Goal: Use online tool/utility: Use online tool/utility

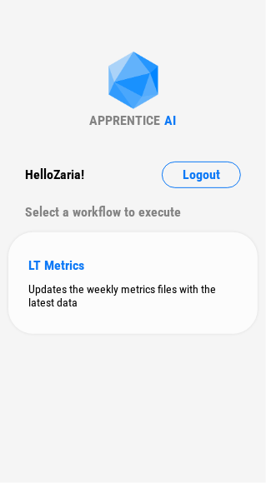
click at [92, 287] on div "Updates the weekly metrics files with the latest data" at bounding box center [132, 295] width 209 height 27
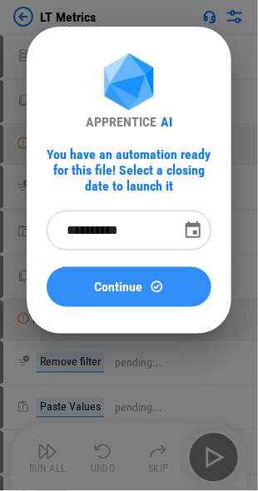
click at [115, 287] on span "Continue" at bounding box center [119, 287] width 48 height 13
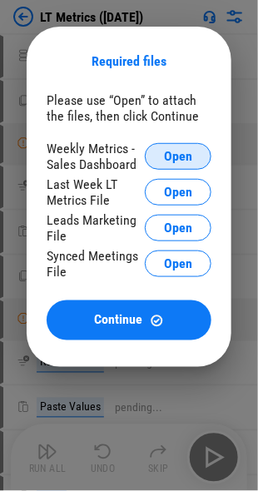
click at [165, 157] on span "Open" at bounding box center [178, 156] width 28 height 13
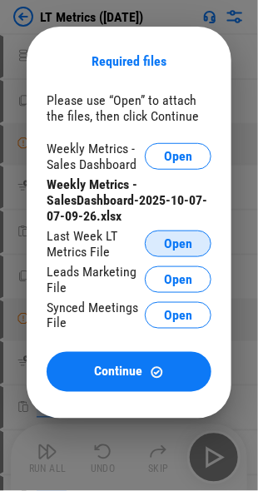
click at [172, 239] on span "Open" at bounding box center [178, 243] width 28 height 13
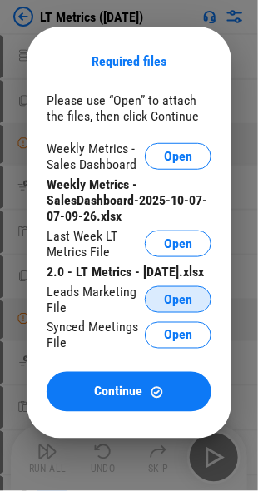
click at [158, 313] on button "Open" at bounding box center [178, 300] width 67 height 27
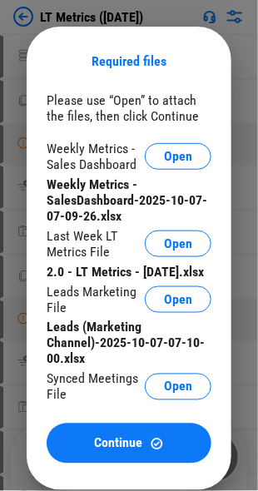
scroll to position [250, 0]
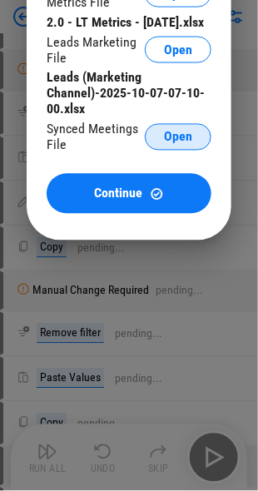
click at [185, 144] on span "Open" at bounding box center [178, 137] width 28 height 13
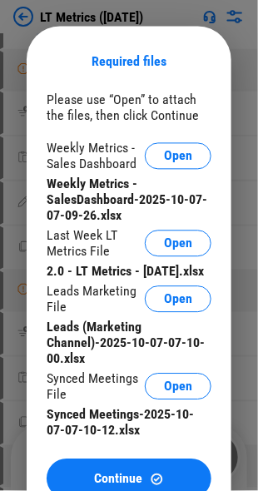
scroll to position [333, 0]
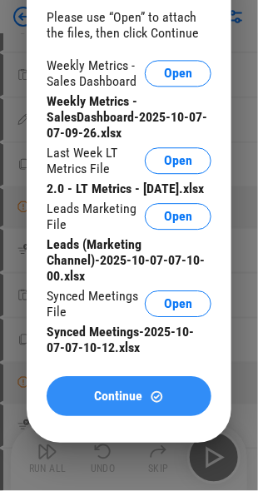
click at [118, 403] on span "Continue" at bounding box center [119, 396] width 48 height 13
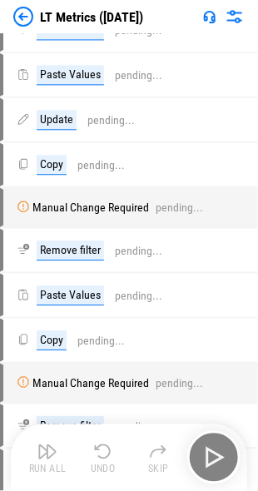
scroll to position [0, 0]
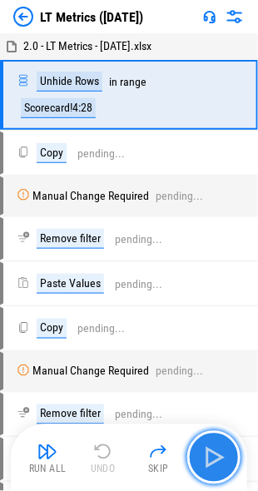
click at [207, 448] on img "button" at bounding box center [214, 458] width 27 height 27
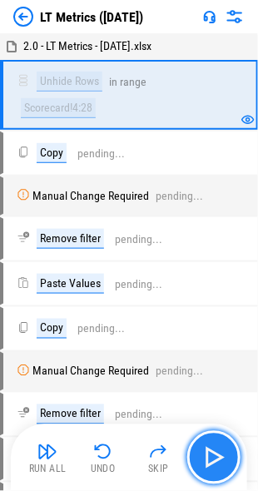
click at [207, 448] on img "button" at bounding box center [214, 458] width 27 height 27
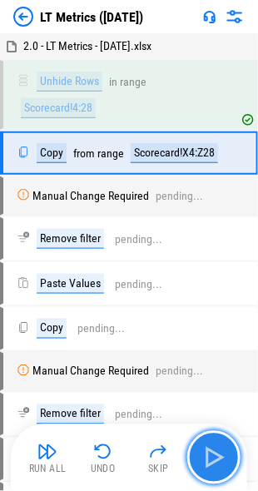
click at [207, 448] on img "button" at bounding box center [214, 458] width 27 height 27
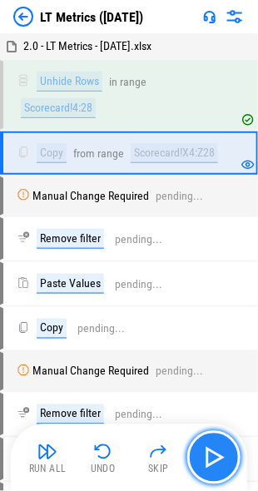
click at [207, 448] on img "button" at bounding box center [214, 458] width 27 height 27
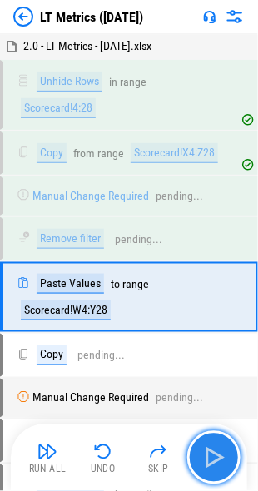
click at [207, 448] on img "button" at bounding box center [214, 458] width 27 height 27
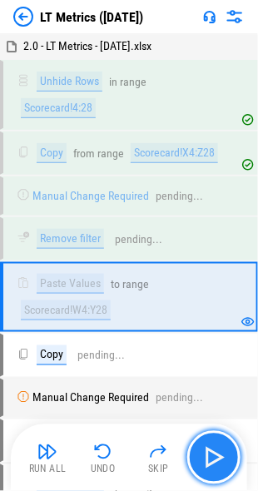
click at [207, 448] on img "button" at bounding box center [214, 458] width 27 height 27
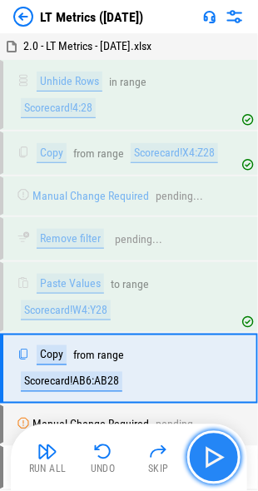
click at [207, 448] on img "button" at bounding box center [214, 458] width 27 height 27
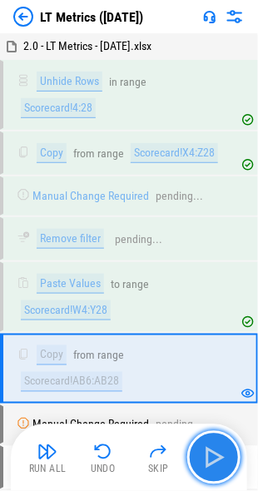
click at [207, 448] on img "button" at bounding box center [214, 458] width 27 height 27
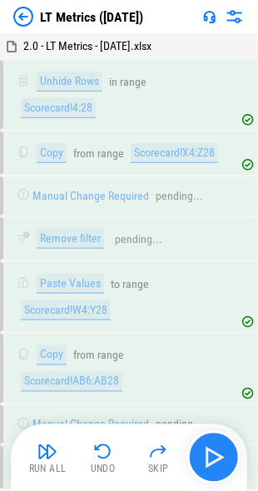
scroll to position [273, 0]
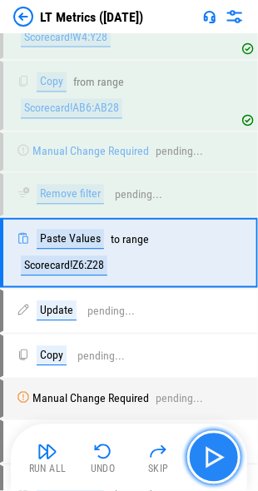
click at [207, 448] on img "button" at bounding box center [214, 458] width 27 height 27
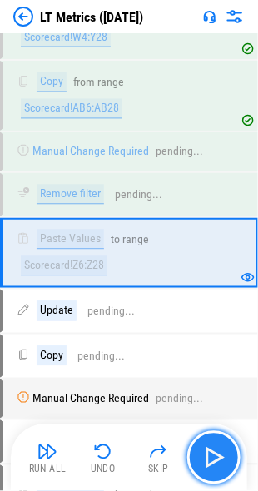
click at [207, 448] on img "button" at bounding box center [214, 458] width 27 height 27
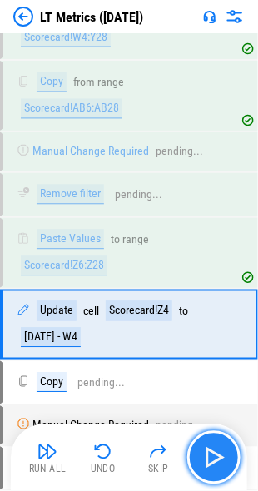
click at [207, 448] on img "button" at bounding box center [214, 458] width 27 height 27
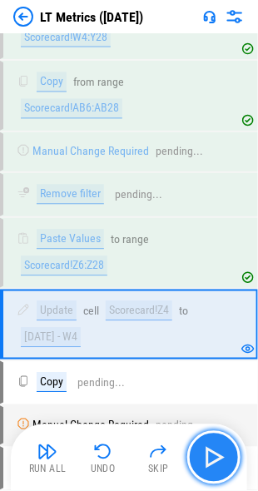
click at [207, 448] on img "button" at bounding box center [214, 458] width 27 height 27
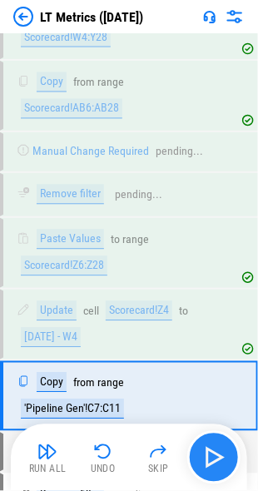
scroll to position [415, 0]
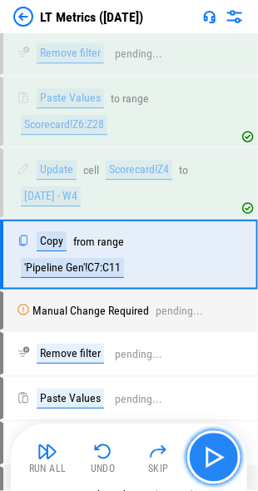
click at [207, 448] on img "button" at bounding box center [214, 458] width 27 height 27
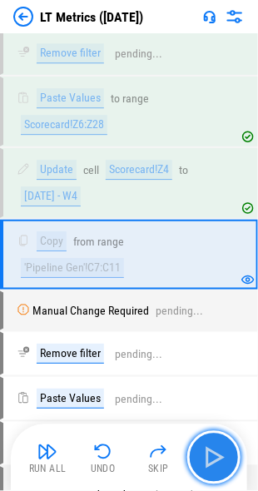
click at [207, 448] on img "button" at bounding box center [214, 458] width 27 height 27
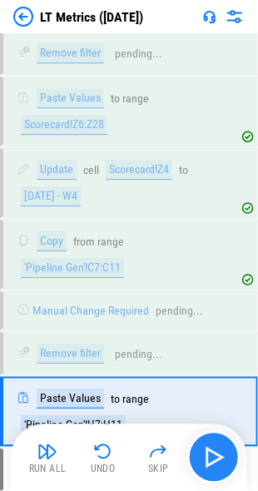
scroll to position [570, 0]
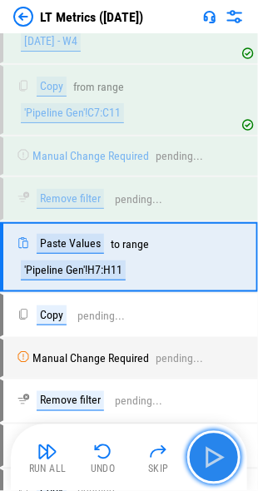
click at [207, 448] on img "button" at bounding box center [214, 458] width 27 height 27
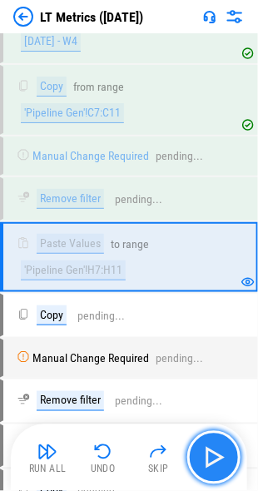
click at [207, 448] on img "button" at bounding box center [214, 458] width 27 height 27
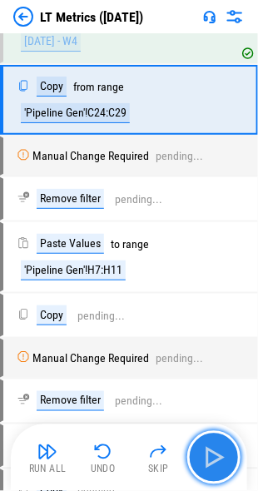
click at [207, 448] on img "button" at bounding box center [214, 458] width 27 height 27
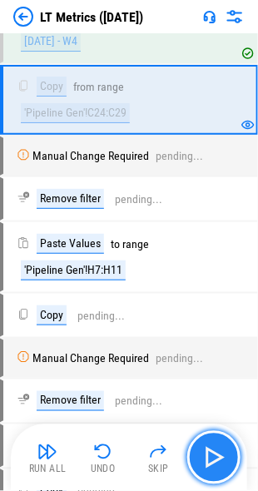
click at [207, 448] on img "button" at bounding box center [214, 458] width 27 height 27
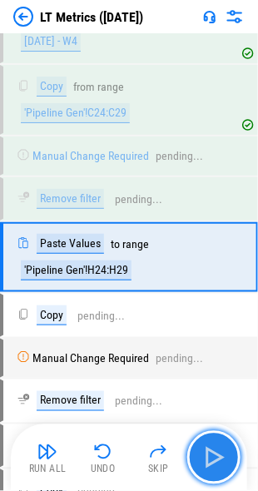
click at [207, 448] on img "button" at bounding box center [214, 458] width 27 height 27
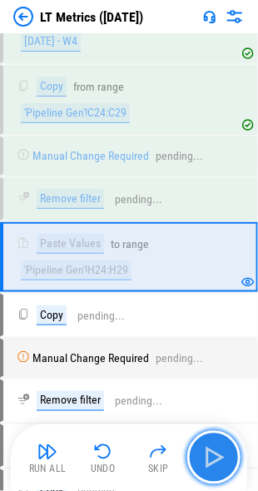
click at [207, 448] on img "button" at bounding box center [214, 458] width 27 height 27
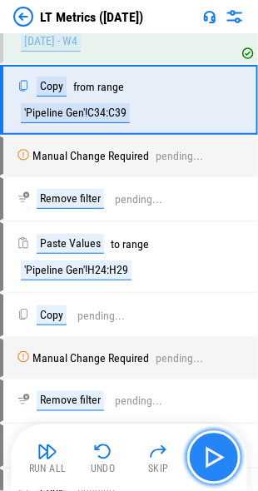
click at [207, 448] on img "button" at bounding box center [214, 458] width 27 height 27
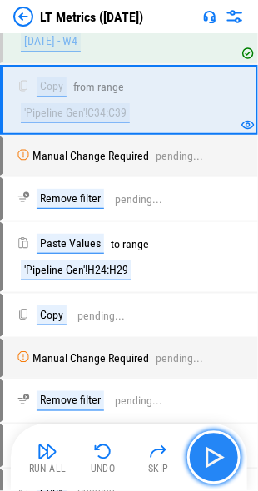
click at [207, 448] on img "button" at bounding box center [214, 458] width 27 height 27
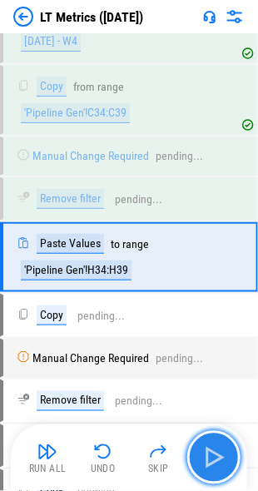
click at [207, 448] on img "button" at bounding box center [214, 458] width 27 height 27
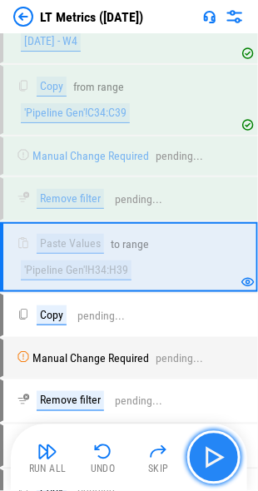
click at [207, 448] on img "button" at bounding box center [214, 458] width 27 height 27
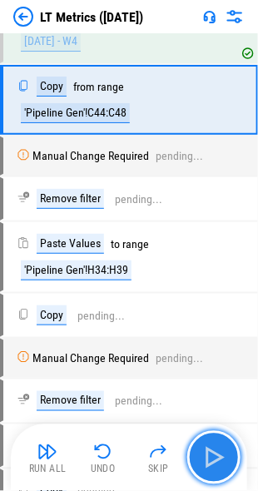
click at [207, 448] on img "button" at bounding box center [214, 458] width 27 height 27
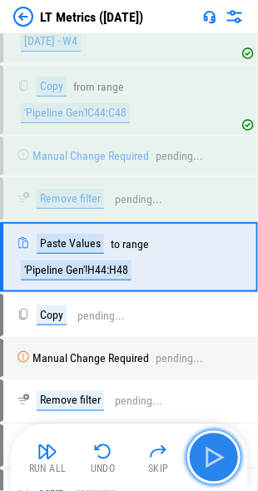
click at [207, 448] on img "button" at bounding box center [214, 458] width 27 height 27
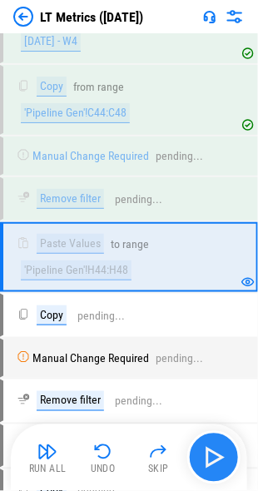
click at [207, 448] on div "Run All Undo Skip" at bounding box center [131, 457] width 220 height 53
click at [207, 448] on img "button" at bounding box center [214, 458] width 27 height 27
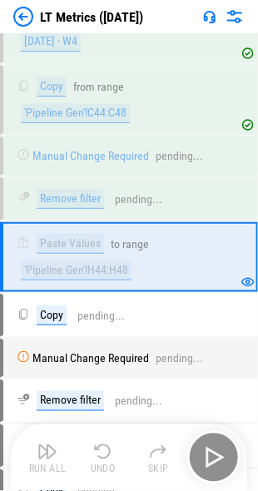
click at [207, 448] on div "Run All Undo Skip" at bounding box center [131, 457] width 220 height 53
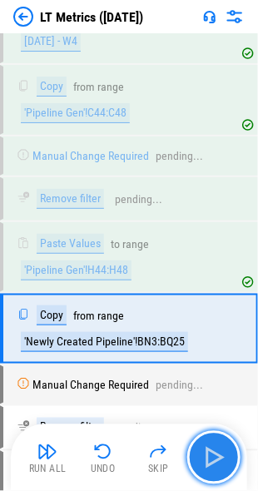
click at [207, 448] on img "button" at bounding box center [214, 458] width 27 height 27
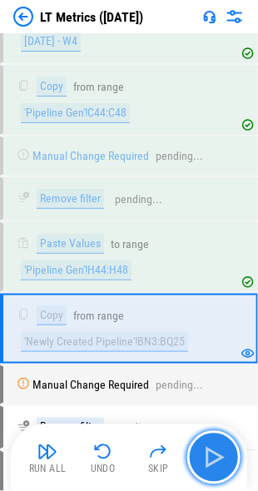
click at [207, 448] on img "button" at bounding box center [214, 458] width 27 height 27
click at [207, 448] on div "Run All Undo Skip" at bounding box center [131, 457] width 220 height 53
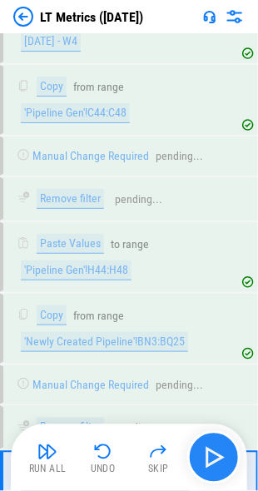
scroll to position [796, 0]
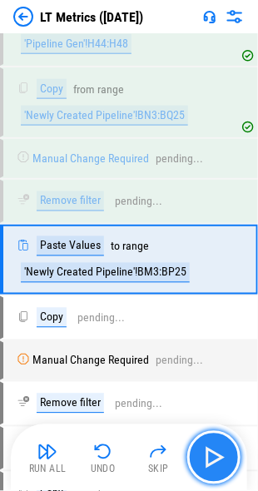
click at [207, 448] on img "button" at bounding box center [214, 458] width 27 height 27
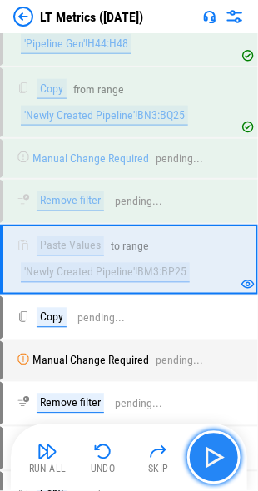
click at [207, 448] on img "button" at bounding box center [214, 458] width 27 height 27
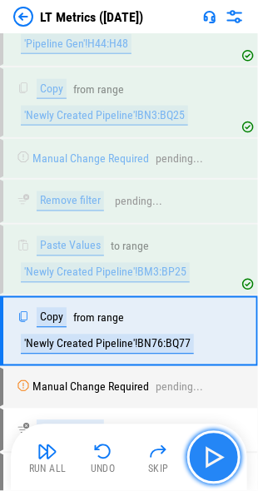
click at [207, 448] on img "button" at bounding box center [214, 458] width 27 height 27
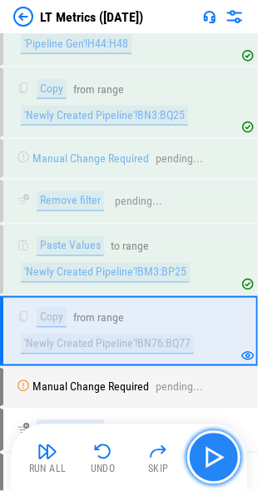
click at [207, 448] on img "button" at bounding box center [214, 458] width 27 height 27
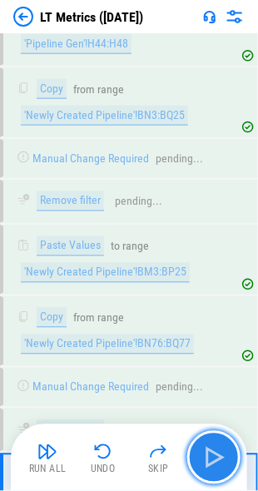
click at [207, 448] on img "button" at bounding box center [214, 458] width 27 height 27
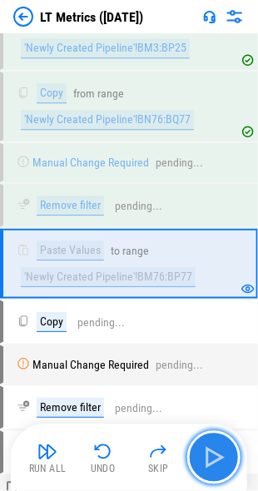
click at [207, 448] on img "button" at bounding box center [214, 458] width 27 height 27
click at [207, 448] on div "Run All Undo Skip" at bounding box center [131, 457] width 220 height 53
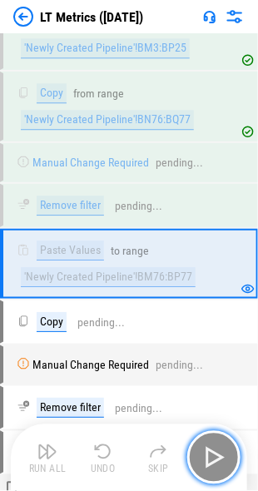
click at [207, 448] on img "button" at bounding box center [214, 458] width 27 height 27
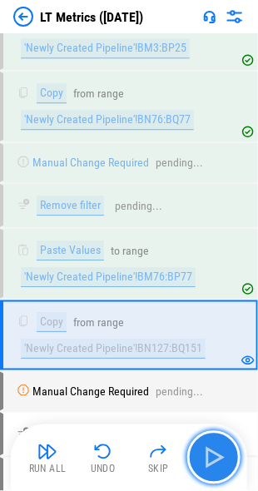
click at [207, 448] on img "button" at bounding box center [214, 458] width 27 height 27
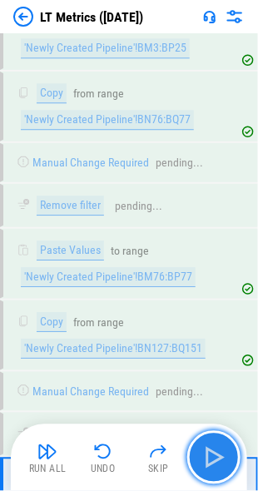
click at [207, 448] on img "button" at bounding box center [214, 458] width 27 height 27
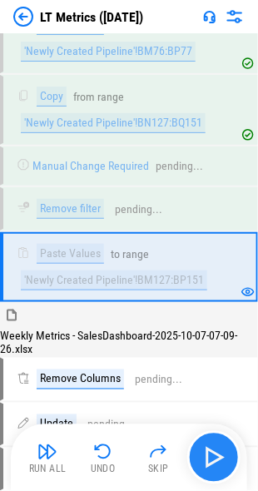
click at [207, 448] on div "Run All Undo Skip" at bounding box center [131, 457] width 220 height 53
click at [207, 448] on img "button" at bounding box center [214, 458] width 27 height 27
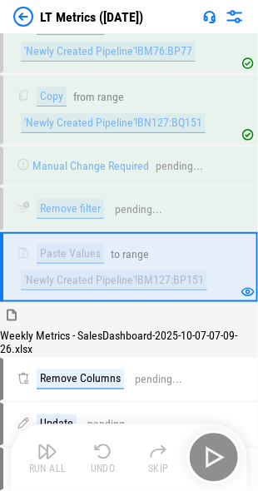
click at [207, 448] on div "Run All Undo Skip" at bounding box center [131, 457] width 220 height 53
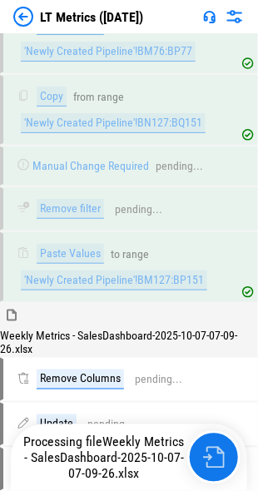
click at [207, 448] on img "button" at bounding box center [214, 458] width 22 height 22
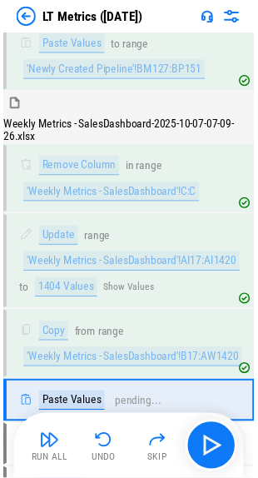
scroll to position [1598, 0]
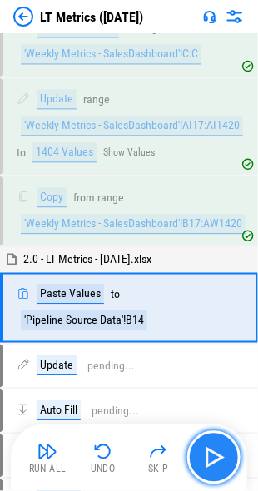
click at [214, 451] on img "button" at bounding box center [214, 458] width 27 height 27
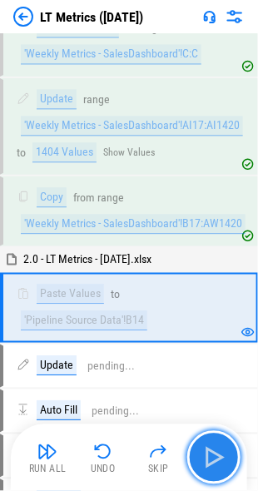
click at [214, 451] on img "button" at bounding box center [214, 458] width 27 height 27
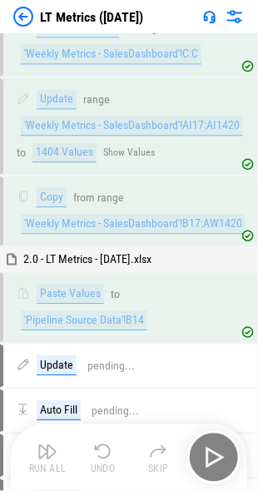
click at [214, 451] on div "Run All Undo Skip" at bounding box center [131, 457] width 220 height 53
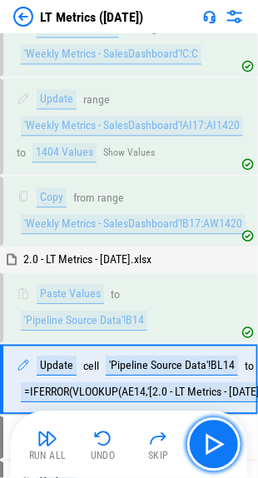
click at [214, 451] on img "button" at bounding box center [214, 444] width 27 height 27
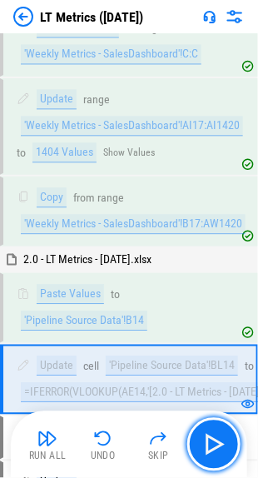
click at [214, 451] on img "button" at bounding box center [214, 444] width 27 height 27
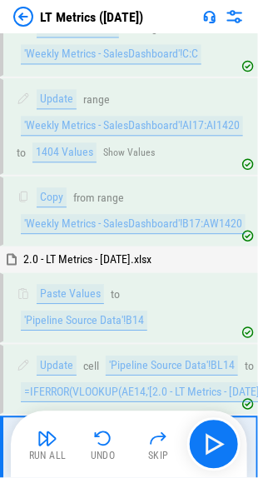
scroll to position [1797, 0]
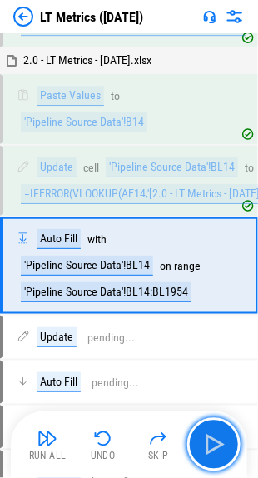
click at [214, 451] on img "button" at bounding box center [214, 444] width 27 height 27
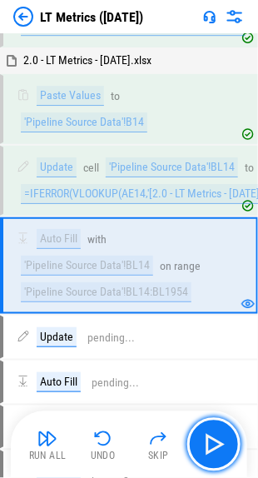
click at [214, 451] on img "button" at bounding box center [214, 444] width 27 height 27
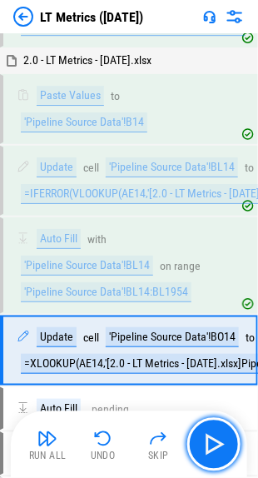
click at [214, 451] on img "button" at bounding box center [214, 444] width 27 height 27
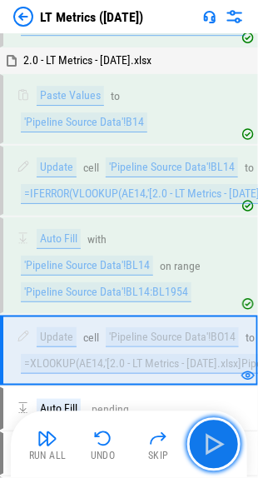
click at [214, 451] on img "button" at bounding box center [214, 444] width 27 height 27
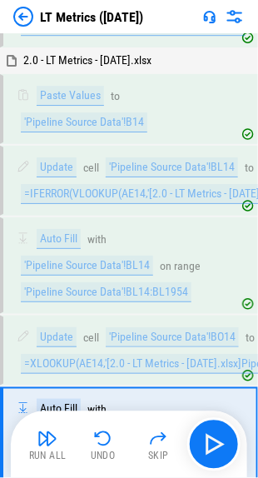
scroll to position [1966, 0]
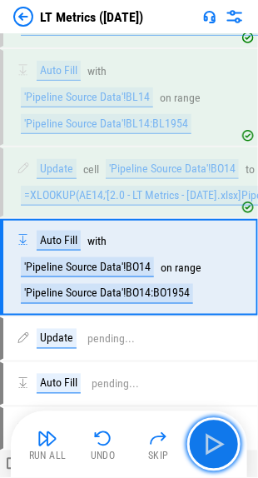
click at [214, 451] on img "button" at bounding box center [214, 444] width 27 height 27
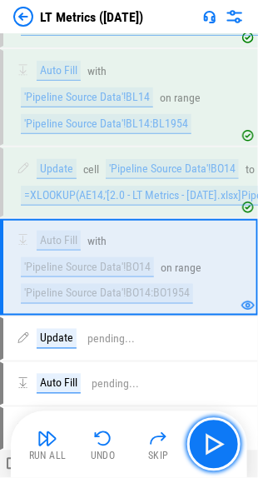
click at [214, 451] on img "button" at bounding box center [214, 444] width 27 height 27
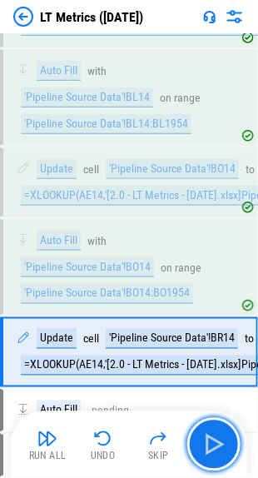
click at [214, 451] on img "button" at bounding box center [214, 444] width 27 height 27
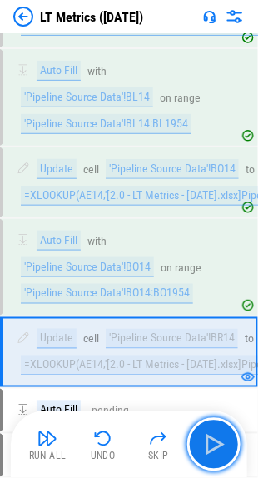
click at [214, 451] on img "button" at bounding box center [214, 444] width 27 height 27
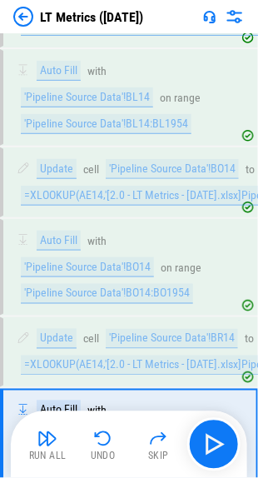
scroll to position [2132, 0]
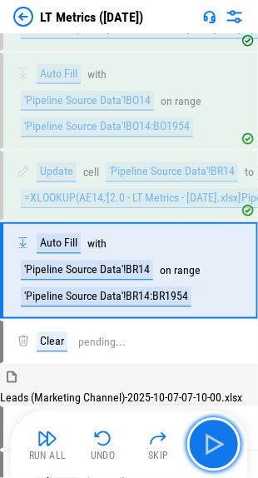
click at [214, 451] on img "button" at bounding box center [214, 444] width 27 height 27
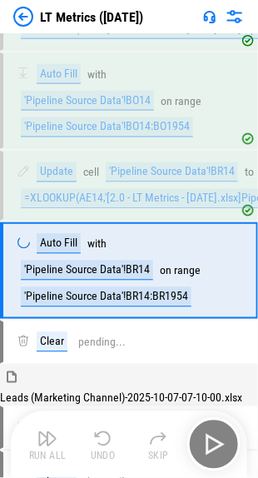
click at [214, 451] on div "Run All Undo Skip" at bounding box center [131, 444] width 220 height 53
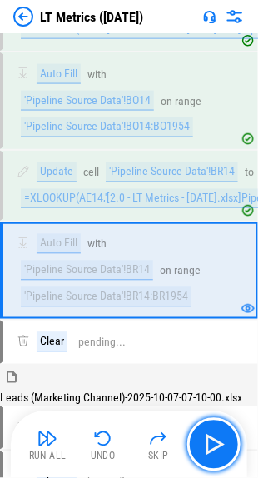
click at [214, 451] on img "button" at bounding box center [214, 444] width 27 height 27
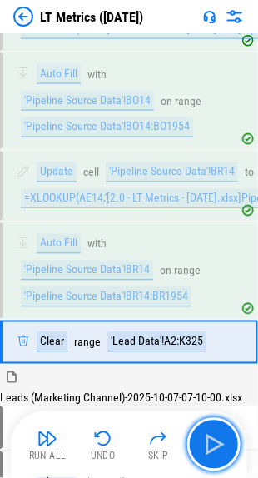
click at [214, 451] on img "button" at bounding box center [214, 444] width 27 height 27
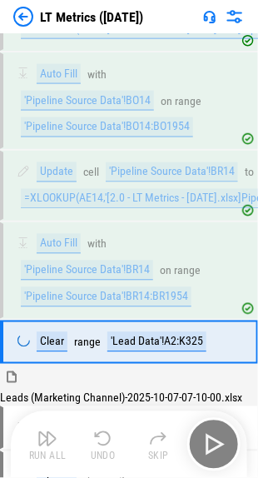
click at [214, 451] on div "Run All Undo Skip" at bounding box center [131, 444] width 220 height 53
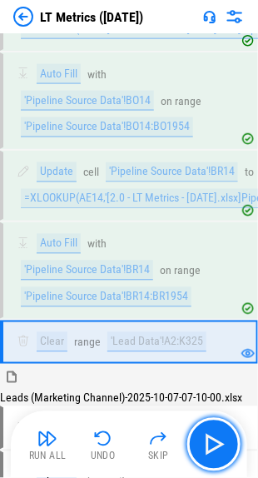
click at [214, 451] on img "button" at bounding box center [214, 444] width 27 height 27
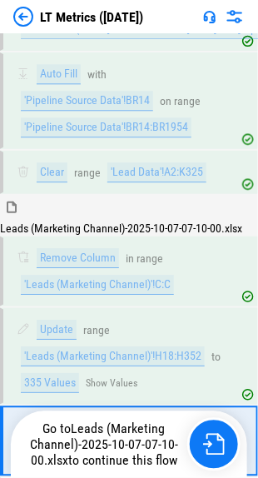
scroll to position [2470, 0]
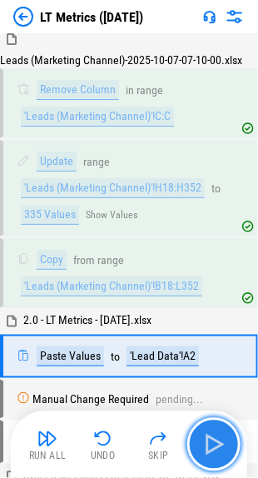
click at [220, 438] on img "button" at bounding box center [214, 444] width 27 height 27
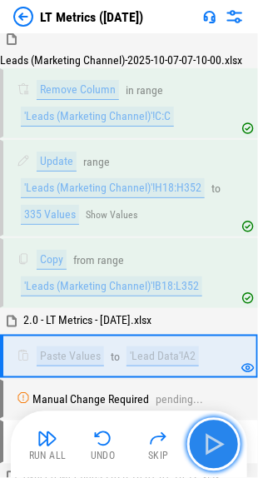
click at [220, 438] on img "button" at bounding box center [214, 444] width 27 height 27
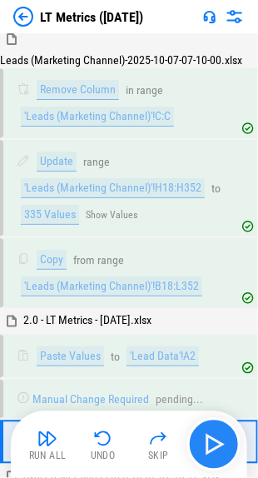
scroll to position [2637, 0]
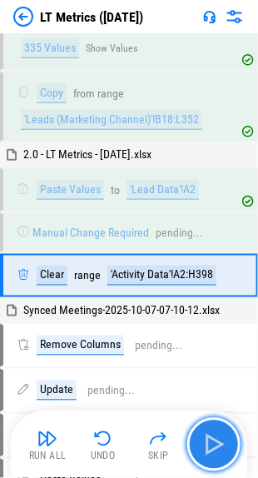
click at [220, 438] on img "button" at bounding box center [214, 444] width 27 height 27
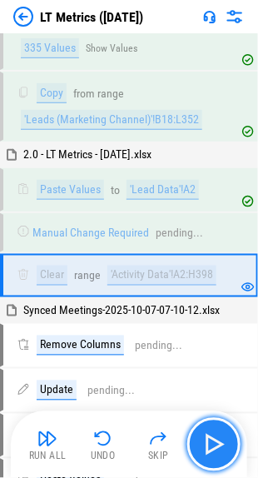
click at [220, 438] on img "button" at bounding box center [214, 444] width 27 height 27
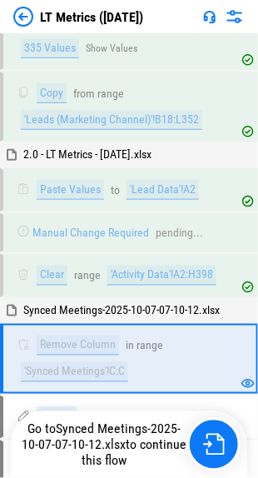
scroll to position [2803, 0]
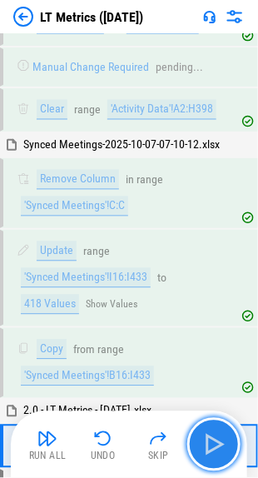
click at [227, 439] on button "button" at bounding box center [213, 444] width 53 height 53
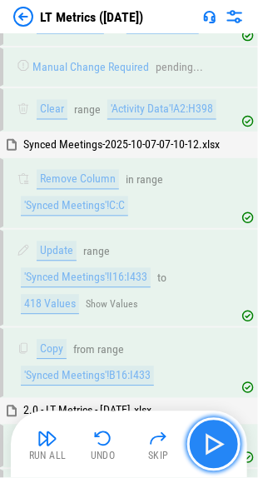
scroll to position [3067, 0]
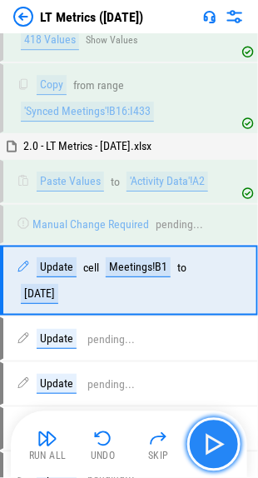
click at [227, 439] on button "button" at bounding box center [213, 444] width 53 height 53
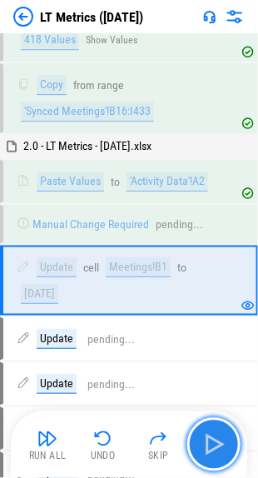
click at [227, 439] on button "button" at bounding box center [213, 444] width 53 height 53
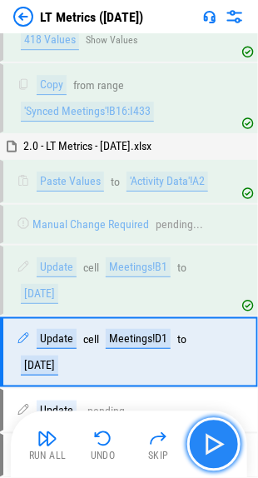
click at [227, 439] on button "button" at bounding box center [213, 444] width 53 height 53
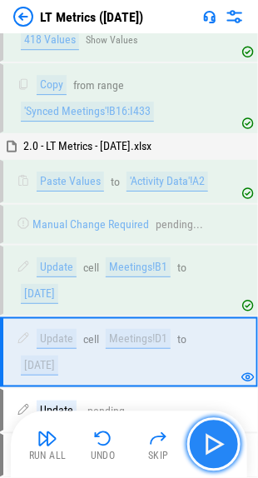
click at [227, 439] on button "button" at bounding box center [213, 444] width 53 height 53
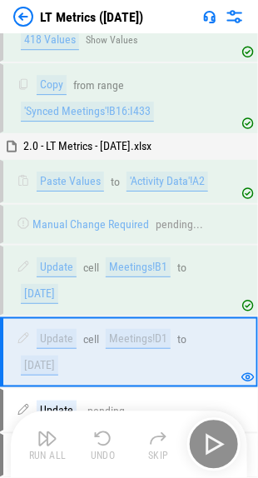
scroll to position [3208, 0]
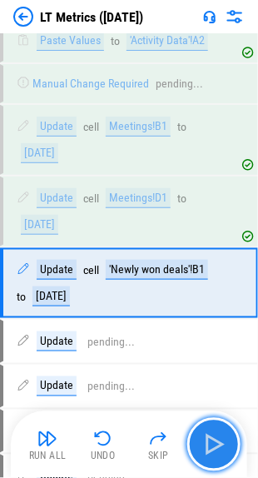
click at [227, 439] on button "button" at bounding box center [213, 444] width 53 height 53
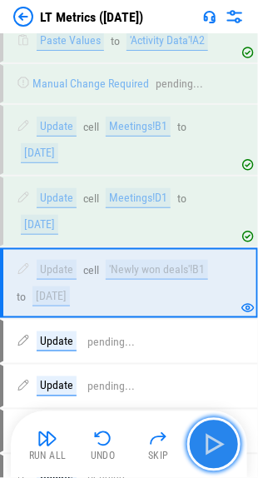
click at [227, 439] on button "button" at bounding box center [213, 444] width 53 height 53
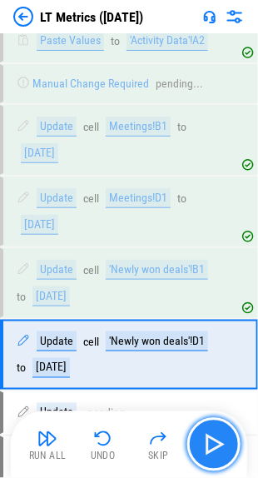
click at [227, 439] on button "button" at bounding box center [213, 444] width 53 height 53
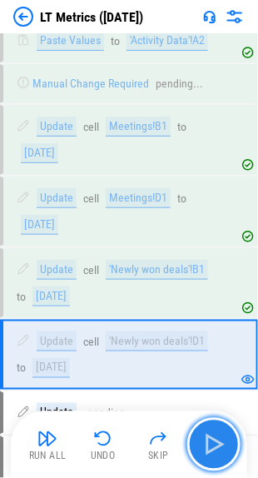
click at [227, 439] on button "button" at bounding box center [213, 444] width 53 height 53
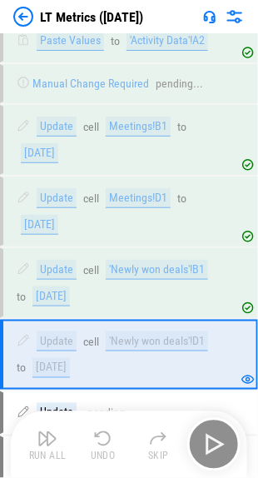
click at [227, 439] on div "Run All Undo Skip" at bounding box center [131, 444] width 220 height 53
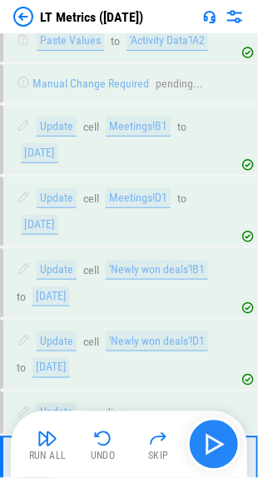
scroll to position [3394, 0]
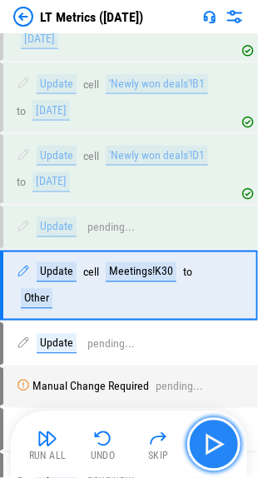
click at [227, 439] on button "button" at bounding box center [213, 444] width 53 height 53
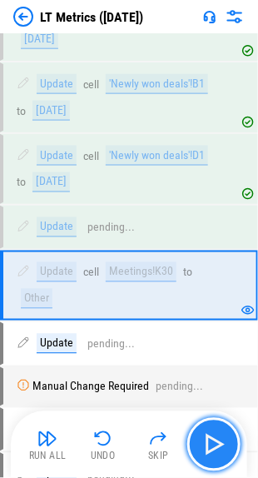
click at [227, 439] on button "button" at bounding box center [213, 444] width 53 height 53
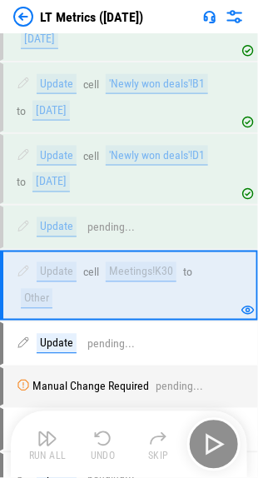
click at [227, 439] on div "Run All Undo Skip" at bounding box center [131, 444] width 220 height 53
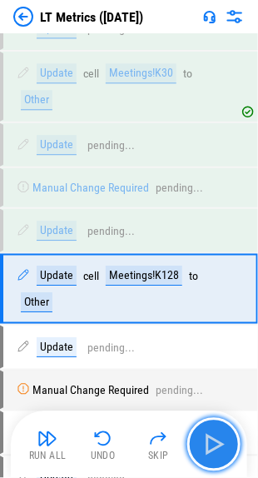
click at [227, 439] on button "button" at bounding box center [213, 444] width 53 height 53
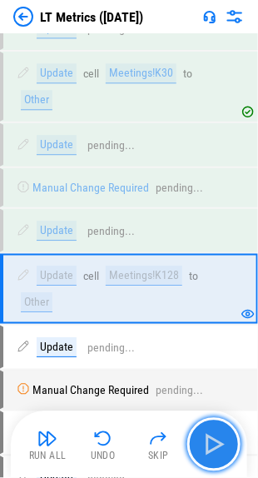
click at [227, 439] on button "button" at bounding box center [213, 444] width 53 height 53
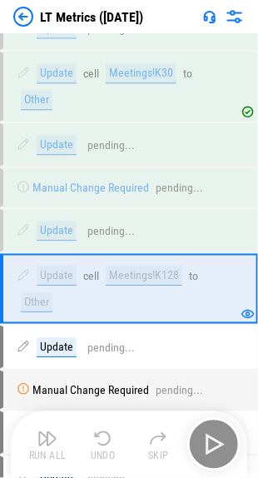
click at [227, 439] on div "Run All Undo Skip" at bounding box center [131, 444] width 220 height 53
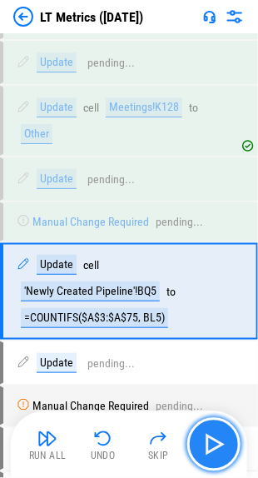
click at [227, 439] on button "button" at bounding box center [213, 444] width 53 height 53
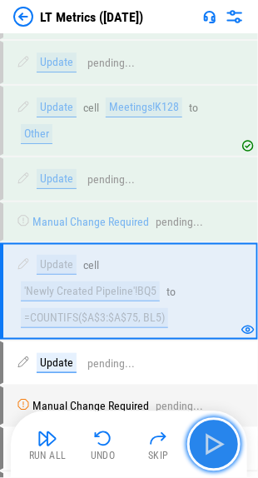
click at [227, 439] on button "button" at bounding box center [213, 444] width 53 height 53
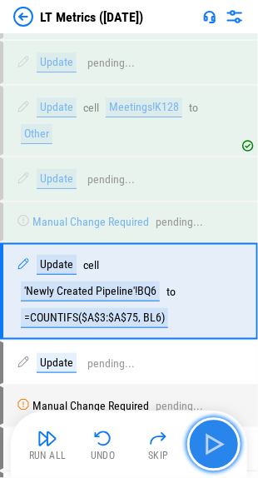
click at [227, 439] on button "button" at bounding box center [213, 444] width 53 height 53
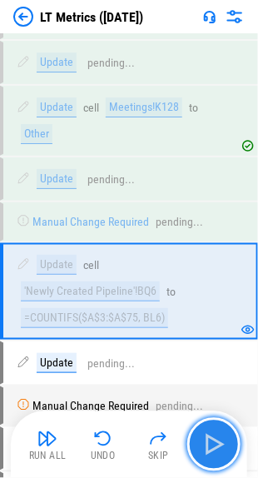
click at [227, 439] on button "button" at bounding box center [213, 444] width 53 height 53
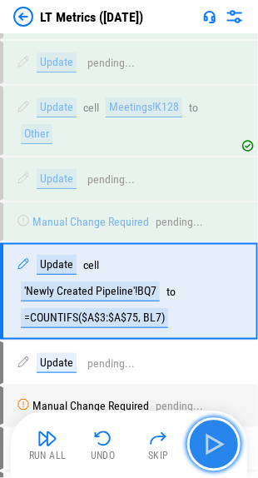
click at [227, 439] on button "button" at bounding box center [213, 444] width 53 height 53
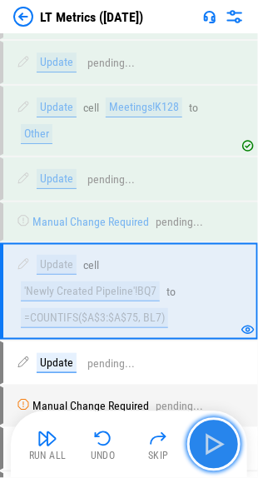
click at [227, 439] on button "button" at bounding box center [213, 444] width 53 height 53
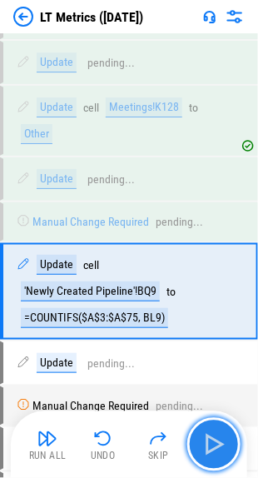
click at [227, 439] on button "button" at bounding box center [213, 444] width 53 height 53
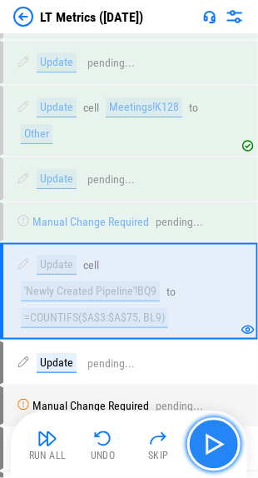
click at [227, 439] on button "button" at bounding box center [213, 444] width 53 height 53
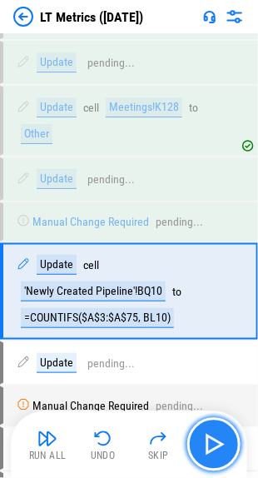
click at [227, 439] on button "button" at bounding box center [213, 444] width 53 height 53
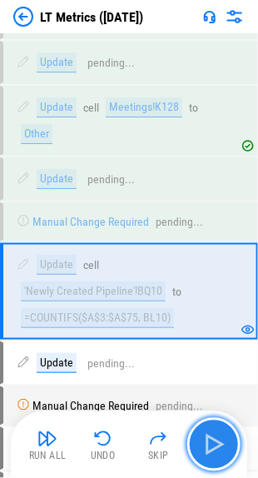
click at [227, 439] on button "button" at bounding box center [213, 444] width 53 height 53
click at [227, 439] on div "Run All Undo Skip" at bounding box center [131, 444] width 220 height 53
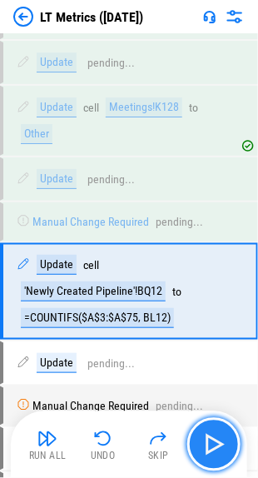
click at [227, 439] on button "button" at bounding box center [213, 444] width 53 height 53
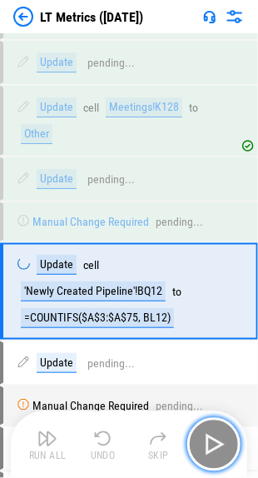
click at [227, 439] on button "button" at bounding box center [213, 444] width 53 height 53
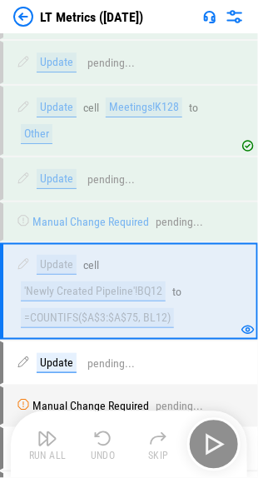
click at [227, 439] on div "Run All Undo Skip" at bounding box center [131, 444] width 220 height 53
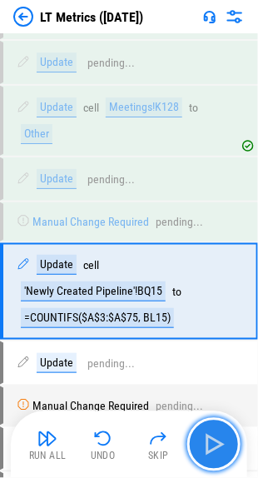
click at [227, 439] on button "button" at bounding box center [213, 444] width 53 height 53
click at [227, 439] on div "Run All Undo Skip" at bounding box center [131, 444] width 220 height 53
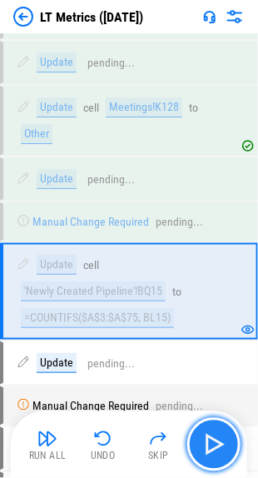
click at [227, 439] on button "button" at bounding box center [213, 444] width 53 height 53
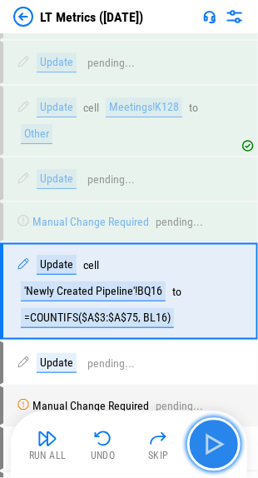
click at [227, 439] on button "button" at bounding box center [213, 444] width 53 height 53
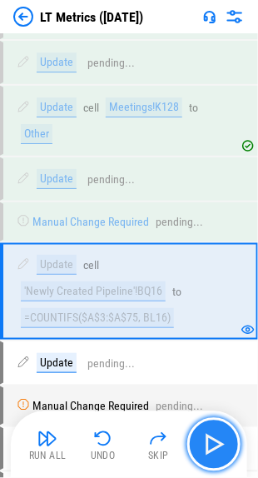
click at [227, 439] on button "button" at bounding box center [213, 444] width 53 height 53
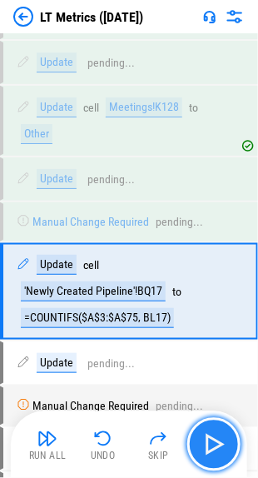
click at [227, 439] on button "button" at bounding box center [213, 444] width 53 height 53
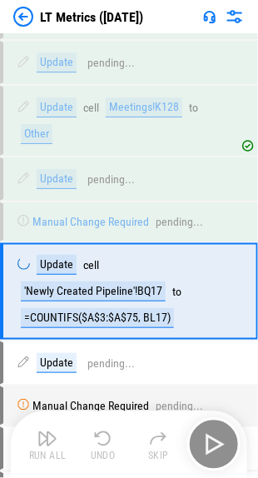
click at [227, 439] on div "Run All Undo Skip" at bounding box center [131, 444] width 220 height 53
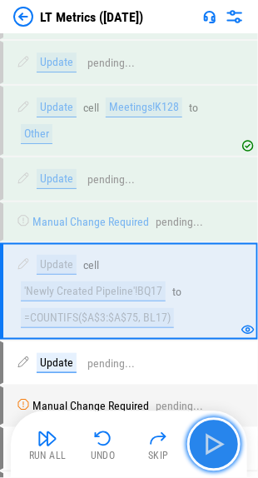
click at [227, 439] on button "button" at bounding box center [213, 444] width 53 height 53
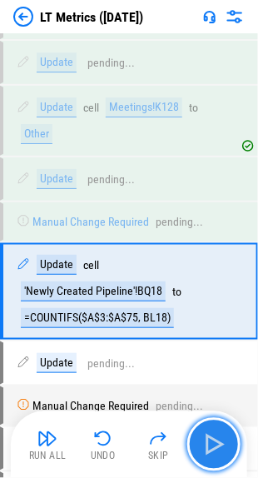
click at [227, 439] on button "button" at bounding box center [213, 444] width 53 height 53
click at [227, 439] on div "Run All Undo Skip" at bounding box center [131, 444] width 220 height 53
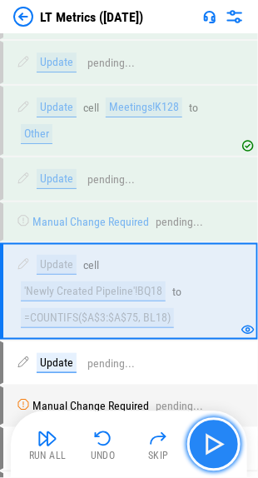
click at [227, 439] on button "button" at bounding box center [213, 444] width 53 height 53
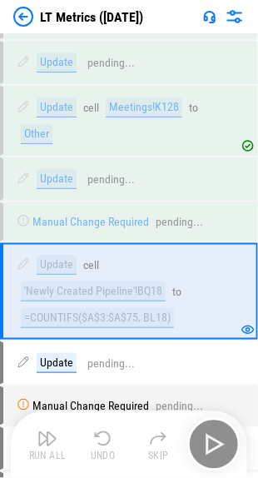
click at [227, 439] on div "Run All Undo Skip" at bounding box center [131, 444] width 220 height 53
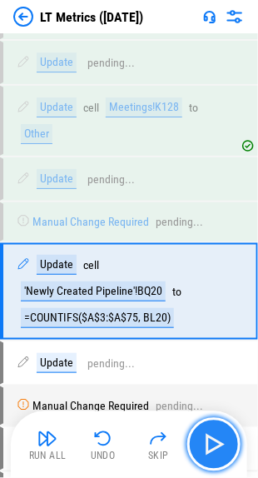
click at [227, 439] on button "button" at bounding box center [213, 444] width 53 height 53
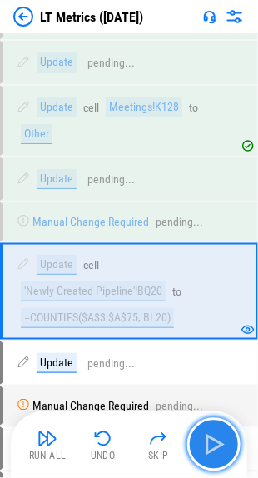
click at [227, 439] on button "button" at bounding box center [213, 444] width 53 height 53
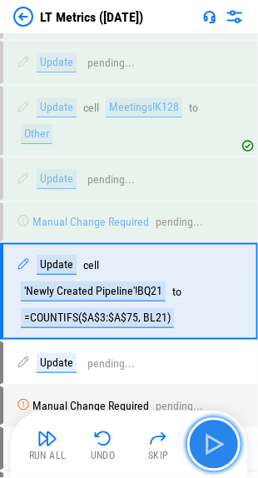
click at [227, 439] on button "button" at bounding box center [213, 444] width 53 height 53
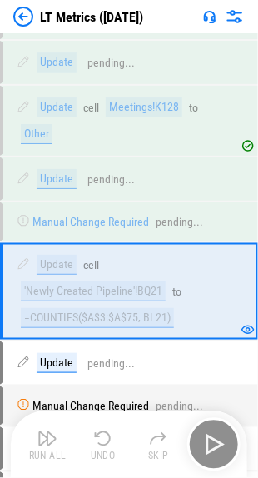
click at [227, 439] on div "Run All Undo Skip" at bounding box center [131, 444] width 220 height 53
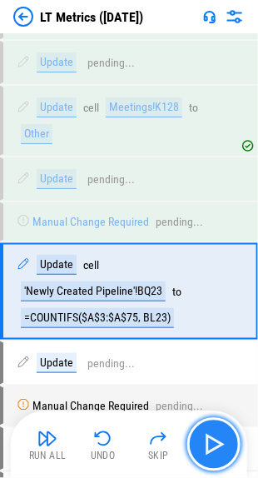
click at [227, 439] on button "button" at bounding box center [213, 444] width 53 height 53
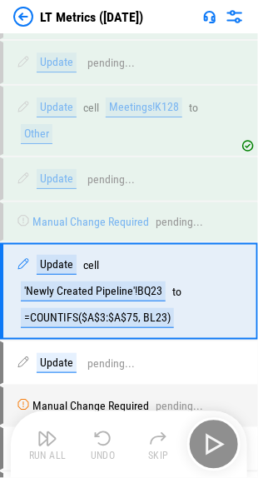
click at [227, 439] on div "Run All Undo Skip" at bounding box center [131, 444] width 220 height 53
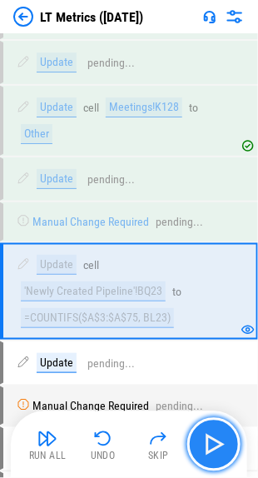
click at [227, 439] on button "button" at bounding box center [213, 444] width 53 height 53
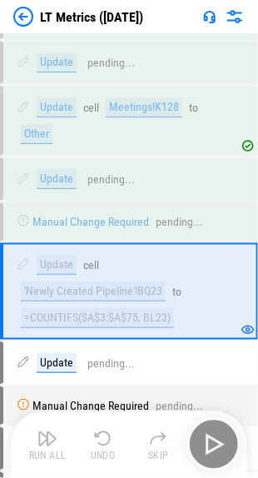
click at [227, 439] on div "Run All Undo Skip" at bounding box center [131, 444] width 220 height 53
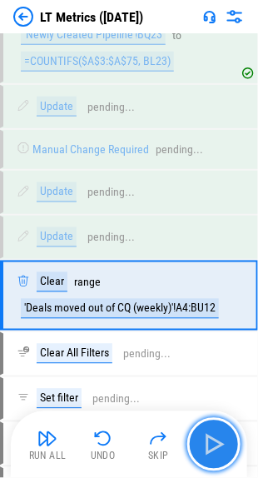
click at [227, 439] on button "button" at bounding box center [213, 444] width 53 height 53
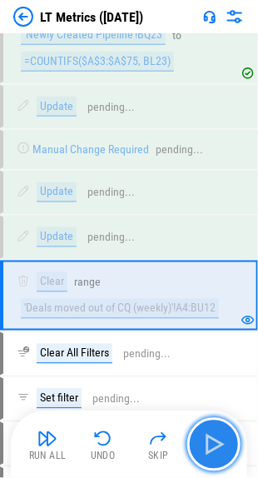
click at [227, 439] on button "button" at bounding box center [213, 444] width 53 height 53
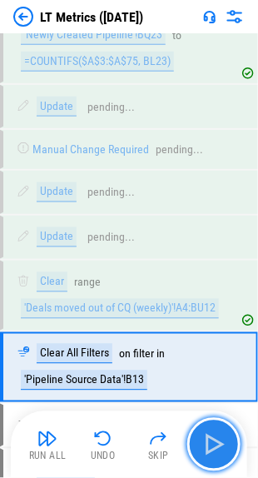
click at [227, 439] on button "button" at bounding box center [213, 444] width 53 height 53
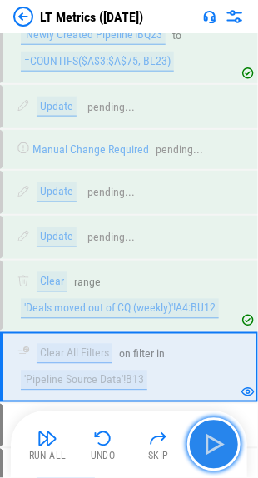
click at [227, 439] on button "button" at bounding box center [213, 444] width 53 height 53
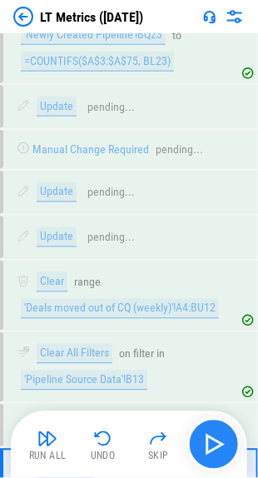
scroll to position [4217, 0]
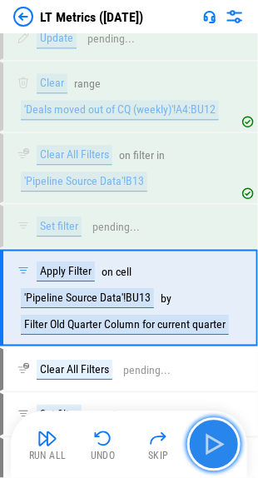
click at [227, 439] on button "button" at bounding box center [213, 444] width 53 height 53
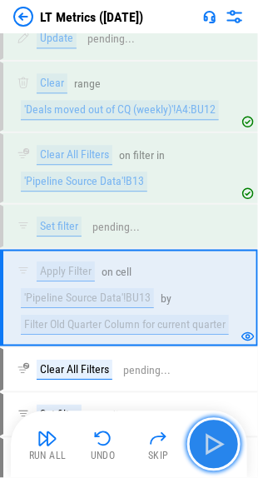
click at [227, 439] on button "button" at bounding box center [213, 444] width 53 height 53
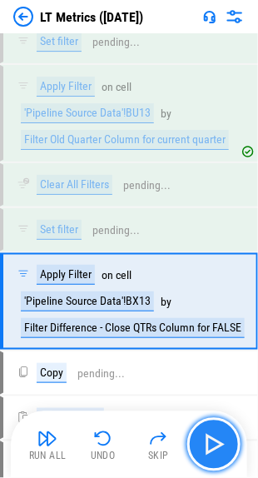
click at [227, 439] on button "button" at bounding box center [213, 444] width 53 height 53
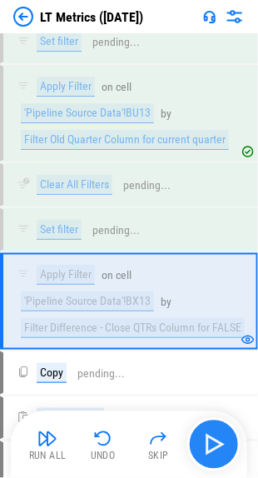
click at [227, 439] on div "Run All Undo Skip" at bounding box center [131, 444] width 220 height 53
click at [227, 439] on button "button" at bounding box center [213, 444] width 53 height 53
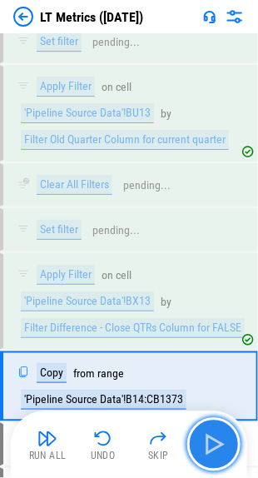
click at [227, 439] on button "button" at bounding box center [213, 444] width 53 height 53
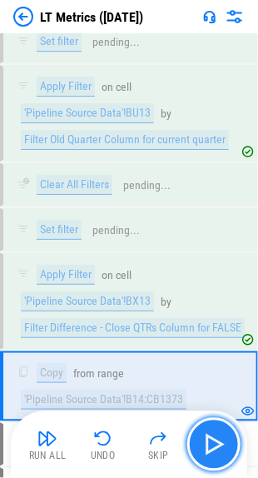
click at [227, 439] on button "button" at bounding box center [213, 444] width 53 height 53
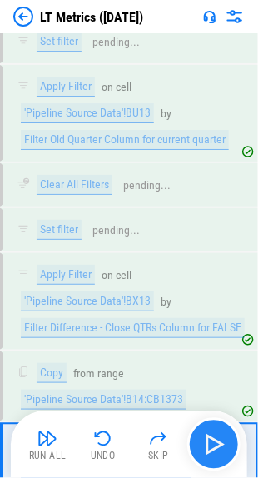
scroll to position [4557, 0]
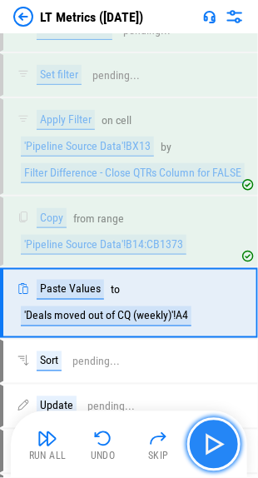
click at [227, 439] on button "button" at bounding box center [213, 444] width 53 height 53
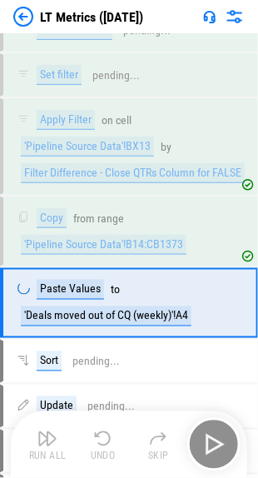
click at [227, 439] on div "Run All Undo Skip" at bounding box center [131, 444] width 220 height 53
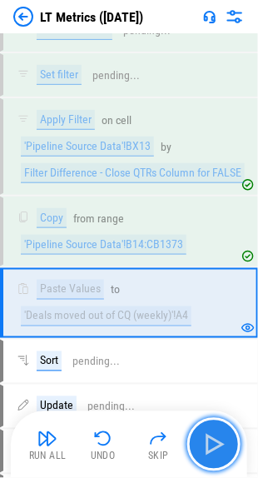
click at [227, 439] on button "button" at bounding box center [213, 444] width 53 height 53
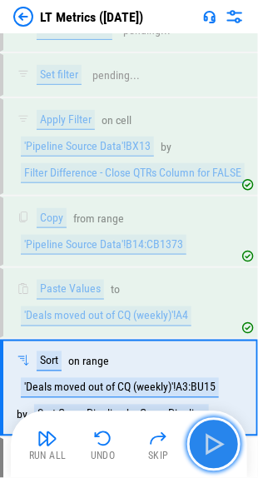
click at [227, 439] on button "button" at bounding box center [213, 444] width 53 height 53
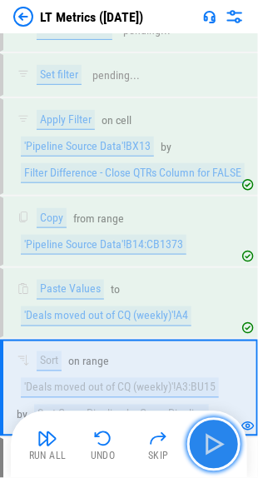
click at [227, 439] on button "button" at bounding box center [213, 444] width 53 height 53
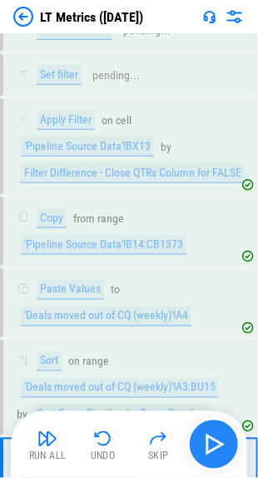
scroll to position [4737, 0]
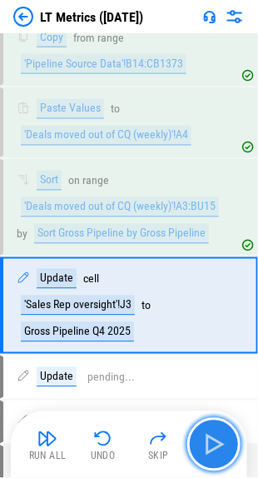
click at [227, 439] on button "button" at bounding box center [213, 444] width 53 height 53
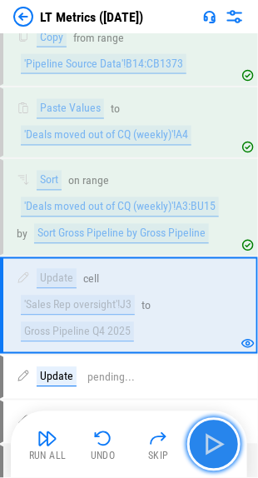
click at [227, 439] on button "button" at bounding box center [213, 444] width 53 height 53
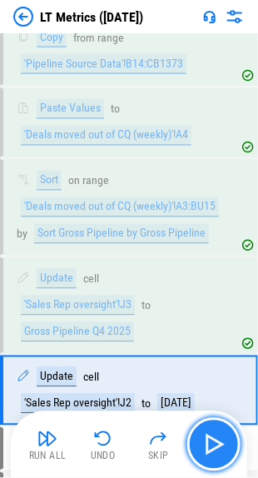
click at [227, 439] on button "button" at bounding box center [213, 444] width 53 height 53
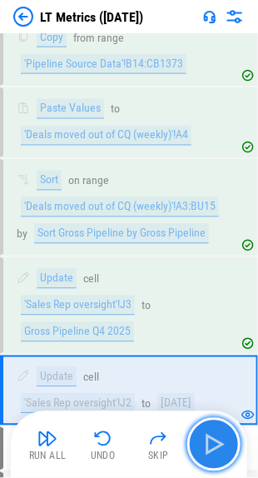
click at [227, 439] on button "button" at bounding box center [213, 444] width 53 height 53
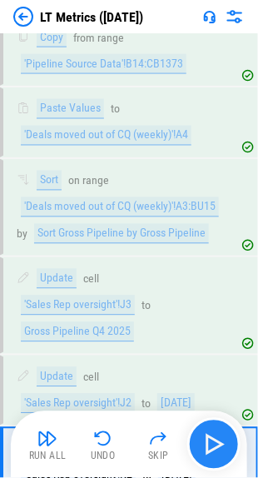
scroll to position [4931, 0]
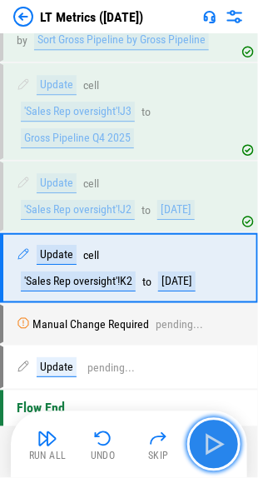
click at [227, 439] on button "button" at bounding box center [213, 444] width 53 height 53
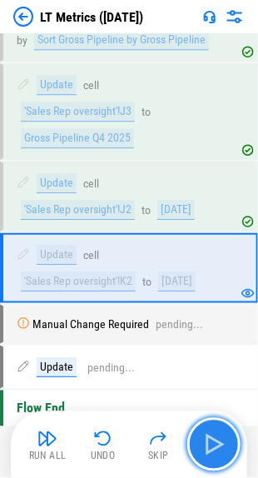
click at [227, 439] on button "button" at bounding box center [213, 444] width 53 height 53
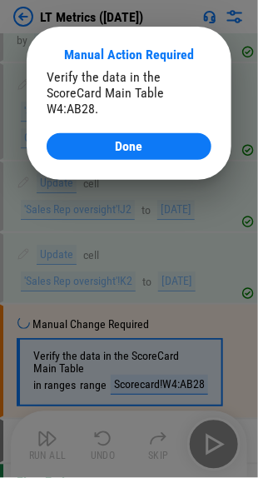
click at [227, 439] on div at bounding box center [129, 239] width 258 height 478
click at [146, 147] on div "Done" at bounding box center [129, 146] width 125 height 13
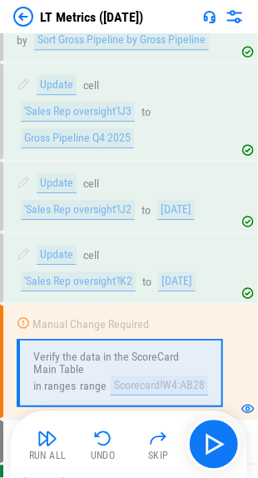
scroll to position [5020, 0]
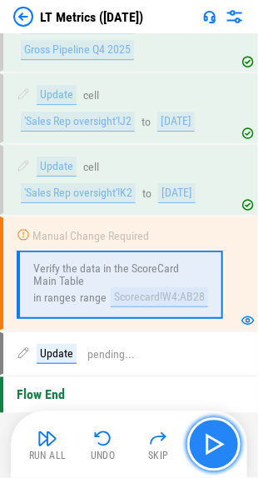
click at [212, 440] on img "button" at bounding box center [214, 444] width 27 height 27
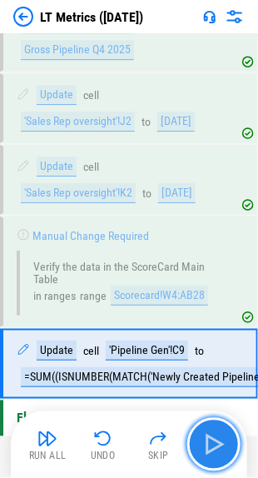
click at [212, 440] on img "button" at bounding box center [214, 444] width 27 height 27
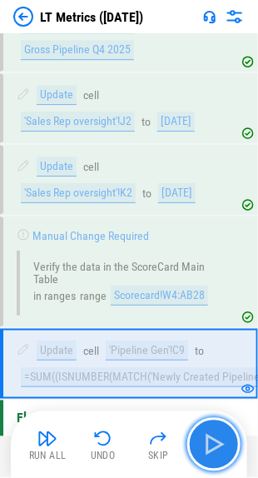
click at [212, 440] on img "button" at bounding box center [214, 444] width 27 height 27
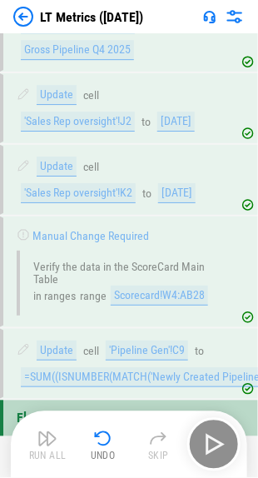
click at [212, 440] on div "Run All Undo Skip" at bounding box center [131, 444] width 220 height 53
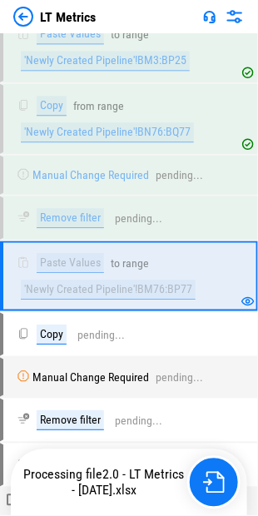
scroll to position [1234, 0]
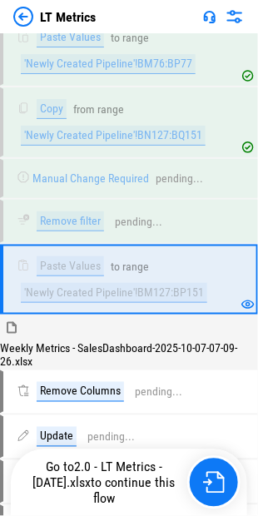
click at [173, 473] on div "Go to 2.0 - LT Metrics - [DATE].xlsx to continue this flow" at bounding box center [104, 483] width 167 height 47
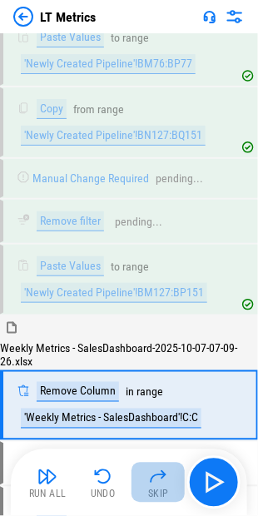
click at [173, 473] on button "Skip" at bounding box center [158, 483] width 53 height 40
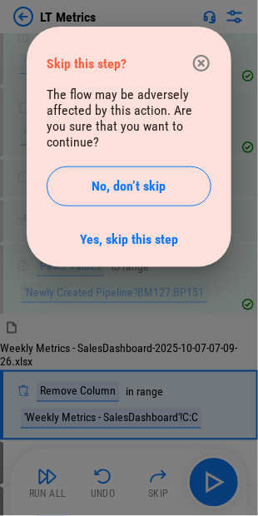
click at [173, 473] on div at bounding box center [129, 258] width 258 height 516
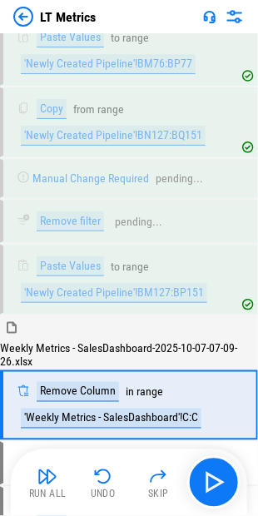
click at [90, 316] on div "Weekly Metrics - SalesDashboard-2025-10-07-07-09-26.xlsx" at bounding box center [129, 342] width 258 height 52
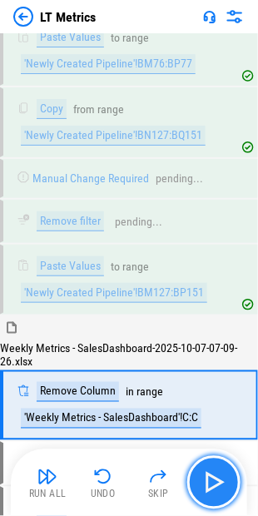
click at [207, 480] on img "button" at bounding box center [214, 483] width 27 height 27
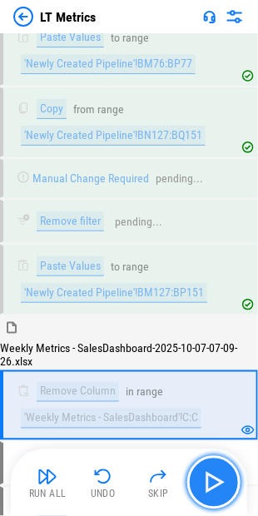
click at [216, 476] on img "button" at bounding box center [214, 483] width 27 height 27
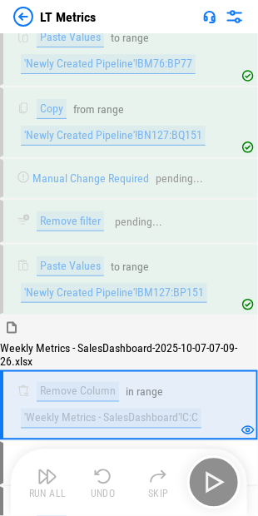
scroll to position [1444, 0]
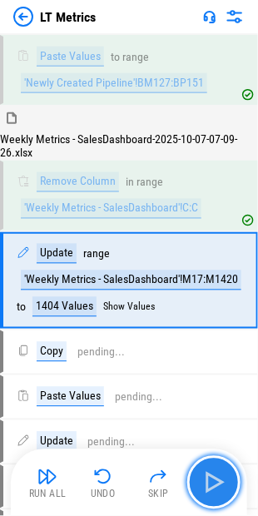
click at [216, 476] on img "button" at bounding box center [214, 483] width 27 height 27
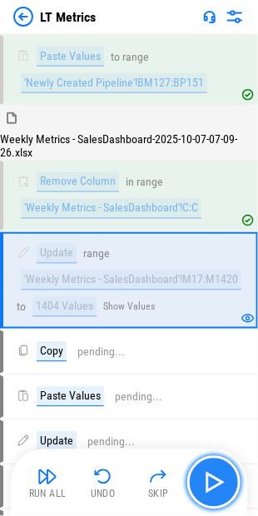
click at [216, 476] on img "button" at bounding box center [214, 483] width 27 height 27
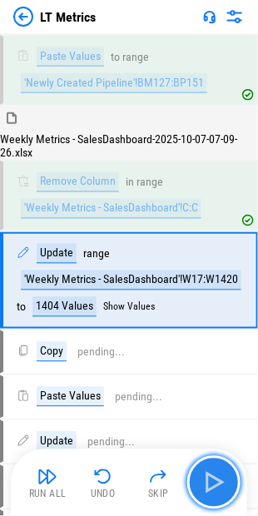
click at [216, 476] on img "button" at bounding box center [214, 483] width 27 height 27
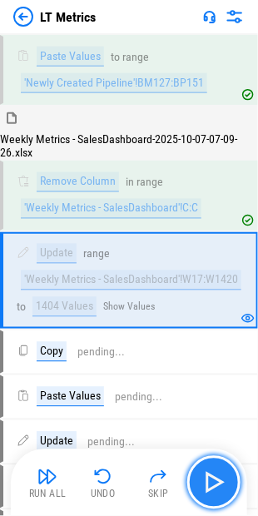
click at [216, 476] on img "button" at bounding box center [214, 483] width 27 height 27
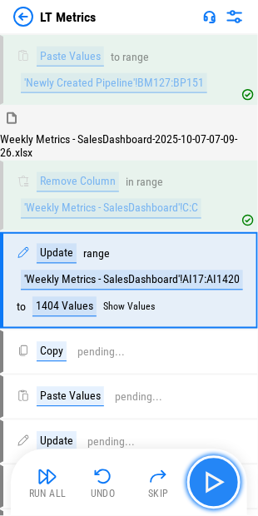
click at [216, 476] on img "button" at bounding box center [214, 483] width 27 height 27
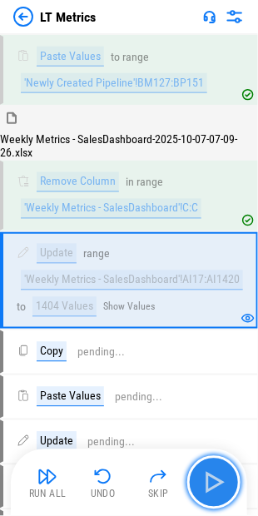
click at [216, 476] on img "button" at bounding box center [214, 483] width 27 height 27
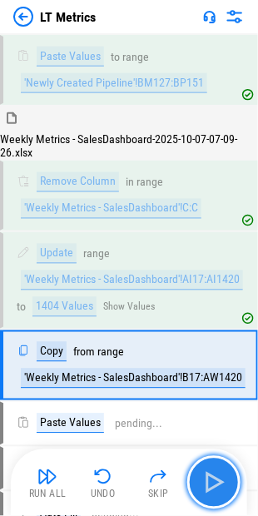
click at [216, 476] on img "button" at bounding box center [214, 483] width 27 height 27
click at [216, 476] on div "Run All Undo Skip" at bounding box center [131, 482] width 220 height 53
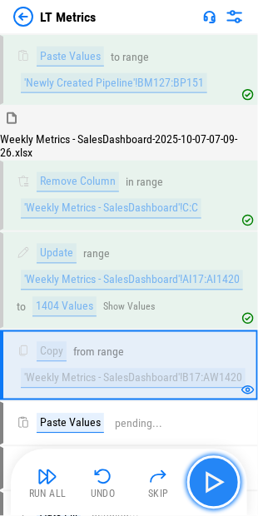
click at [216, 476] on img "button" at bounding box center [214, 483] width 27 height 27
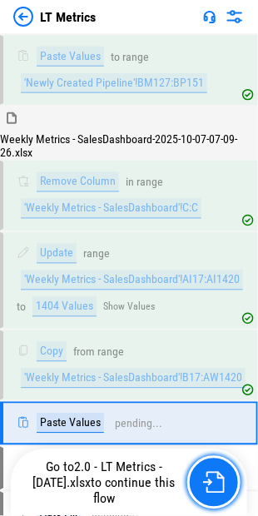
click at [216, 476] on img "button" at bounding box center [214, 483] width 22 height 22
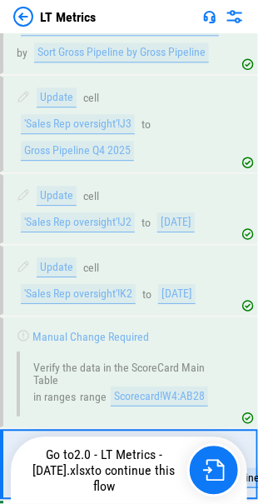
scroll to position [5017, 0]
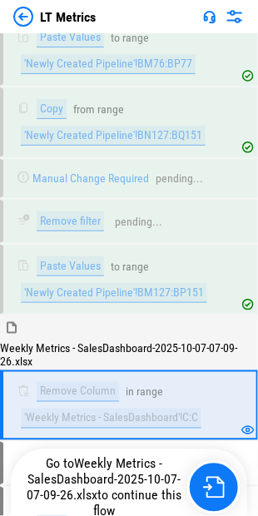
scroll to position [1444, 0]
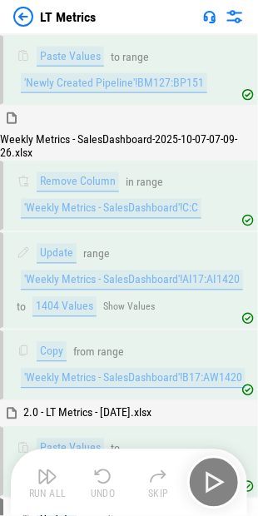
click at [214, 476] on div "Run All Undo Skip" at bounding box center [131, 482] width 220 height 53
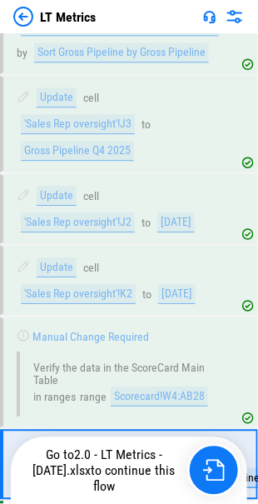
scroll to position [5017, 0]
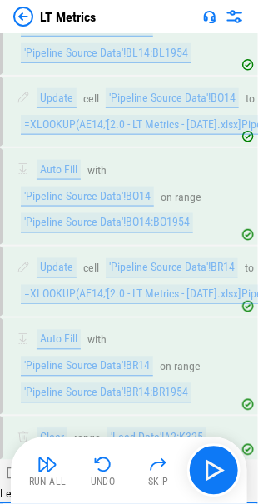
scroll to position [2290, 0]
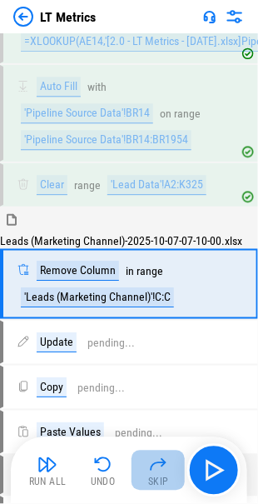
click at [181, 476] on button "Skip" at bounding box center [158, 471] width 53 height 40
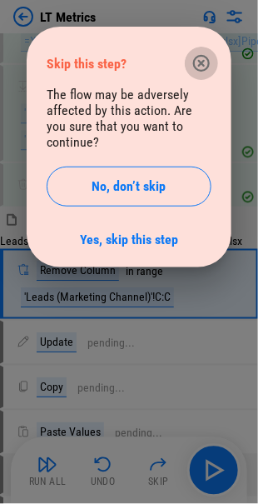
click at [199, 66] on icon "button" at bounding box center [201, 63] width 17 height 17
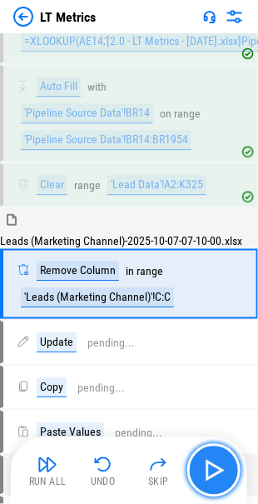
click at [222, 462] on img "button" at bounding box center [214, 470] width 27 height 27
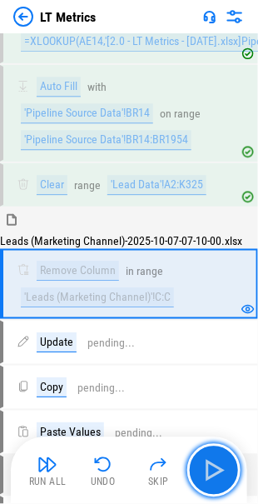
click at [222, 461] on img "button" at bounding box center [214, 470] width 27 height 27
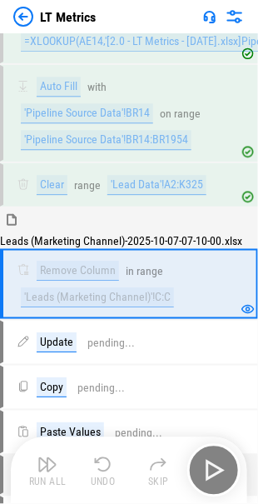
click at [222, 461] on div "Run All Undo Skip" at bounding box center [131, 470] width 220 height 53
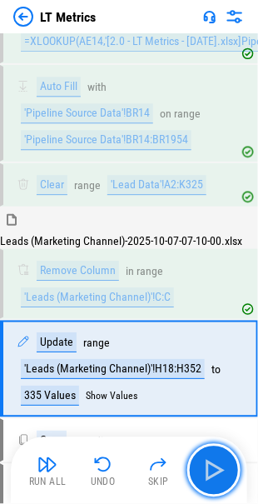
click at [222, 461] on img "button" at bounding box center [214, 470] width 27 height 27
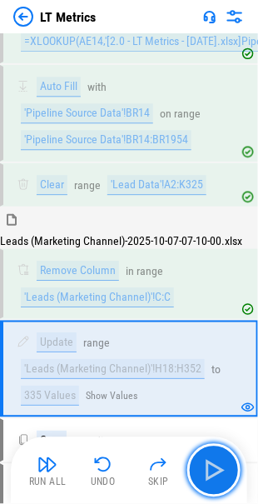
click at [222, 461] on img "button" at bounding box center [214, 470] width 27 height 27
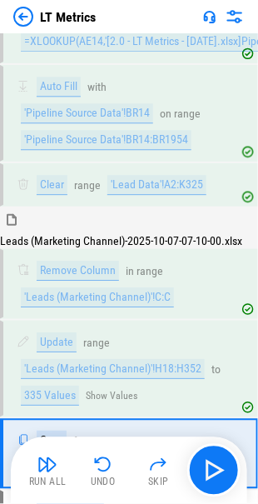
scroll to position [2458, 0]
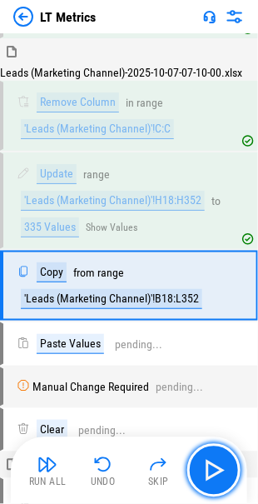
click at [222, 461] on img "button" at bounding box center [214, 470] width 27 height 27
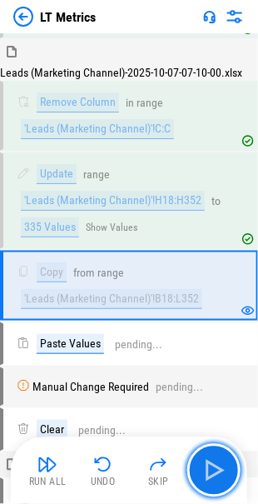
click at [222, 461] on img "button" at bounding box center [214, 470] width 27 height 27
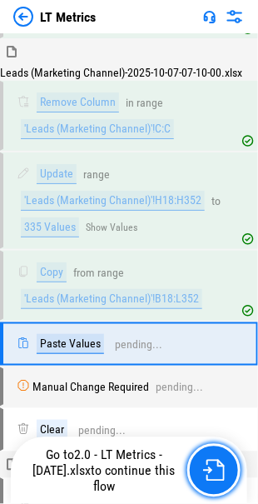
click at [222, 461] on img "button" at bounding box center [214, 471] width 22 height 22
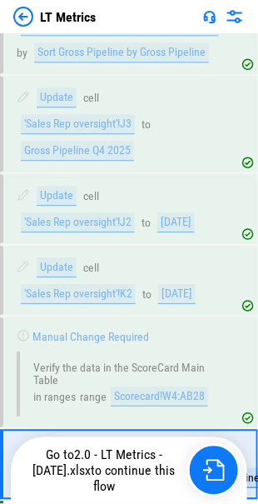
scroll to position [5017, 0]
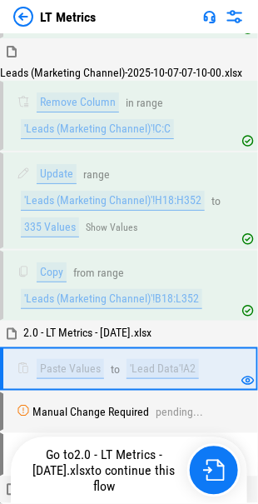
scroll to position [2624, 0]
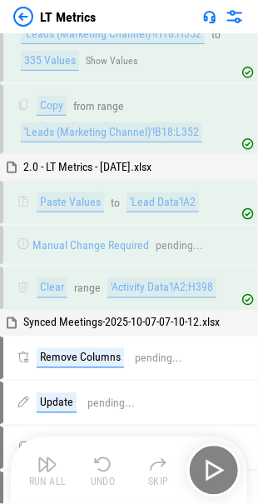
click at [187, 463] on div "Run All Undo Skip" at bounding box center [131, 470] width 220 height 53
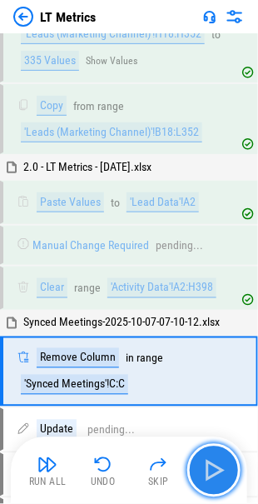
click at [212, 460] on img "button" at bounding box center [214, 470] width 27 height 27
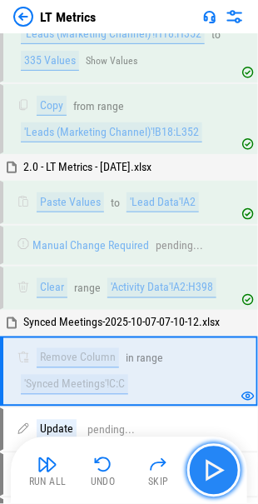
click at [212, 460] on img "button" at bounding box center [214, 470] width 27 height 27
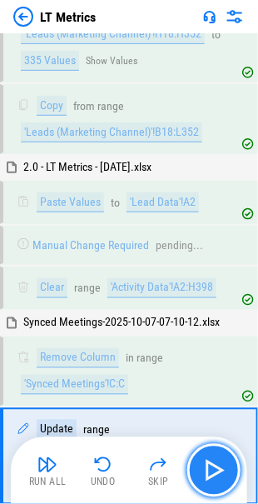
scroll to position [2790, 0]
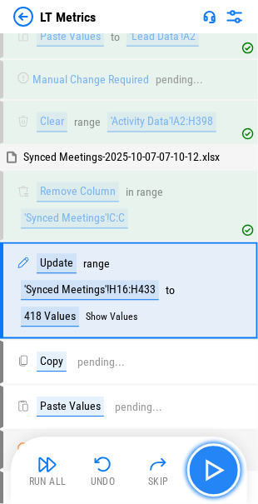
click at [212, 460] on img "button" at bounding box center [214, 470] width 27 height 27
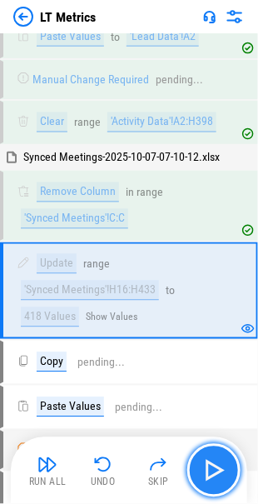
click at [212, 460] on img "button" at bounding box center [214, 470] width 27 height 27
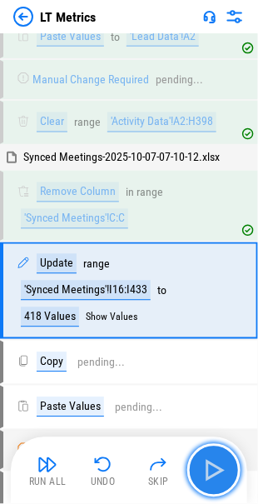
click at [212, 460] on img "button" at bounding box center [214, 470] width 27 height 27
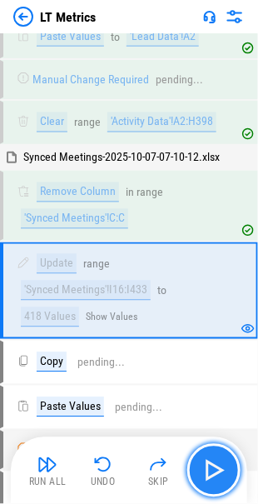
click at [212, 460] on img "button" at bounding box center [214, 470] width 27 height 27
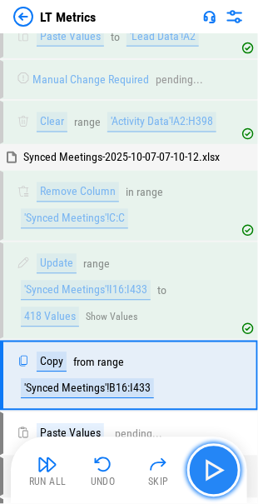
click at [212, 460] on img "button" at bounding box center [214, 470] width 27 height 27
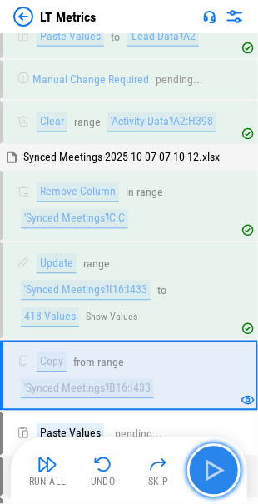
click at [212, 460] on img "button" at bounding box center [214, 470] width 27 height 27
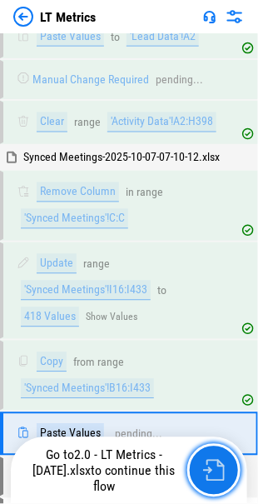
click at [212, 460] on img "button" at bounding box center [214, 471] width 22 height 22
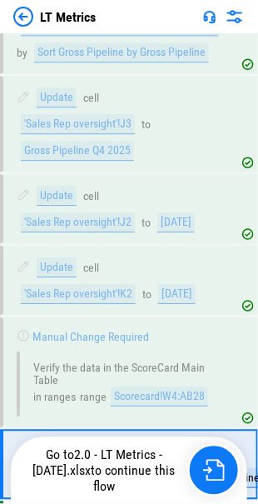
scroll to position [5017, 0]
